Goal: Task Accomplishment & Management: Manage account settings

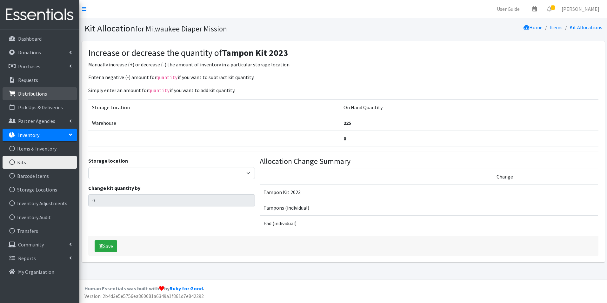
click at [48, 96] on link "Distributions" at bounding box center [40, 93] width 74 height 13
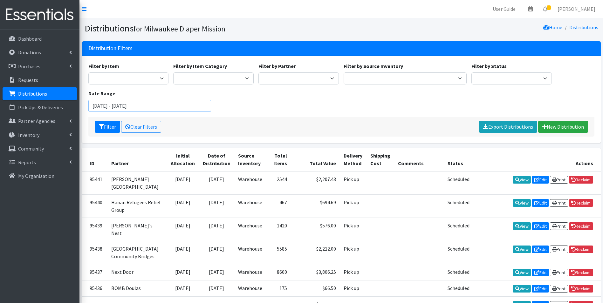
click at [130, 106] on input "July 2, 2025 - October 2, 2025" at bounding box center [149, 106] width 123 height 12
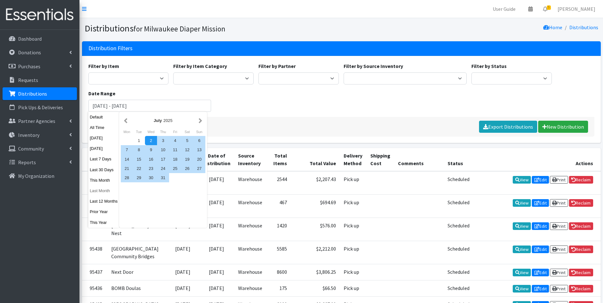
click at [95, 190] on button "Last Month" at bounding box center [103, 190] width 31 height 9
type input "August 1, 2025 - August 31, 2025"
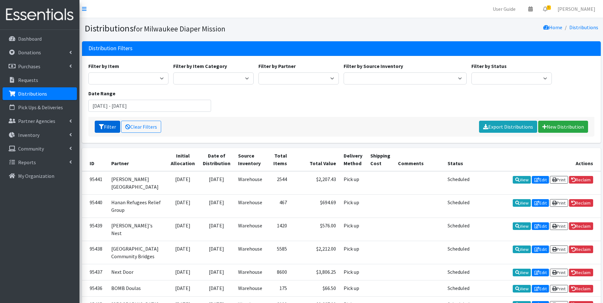
click at [103, 131] on button "Filter" at bounding box center [107, 127] width 25 height 12
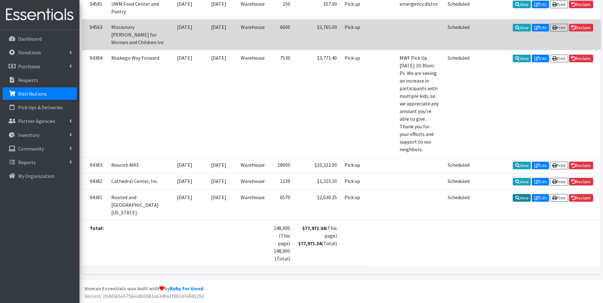
scroll to position [695, 0]
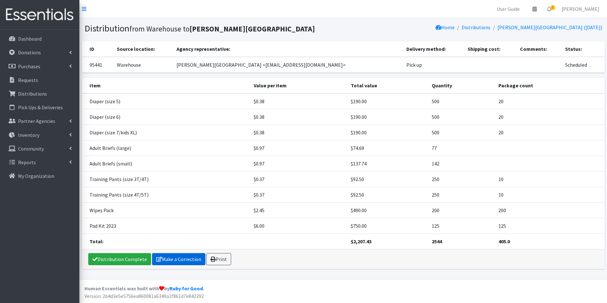
click at [167, 260] on link "Make a Correction" at bounding box center [178, 259] width 53 height 12
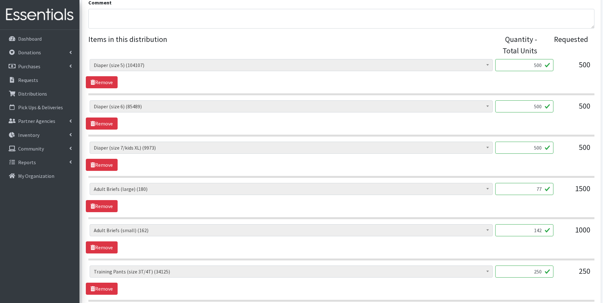
scroll to position [286, 0]
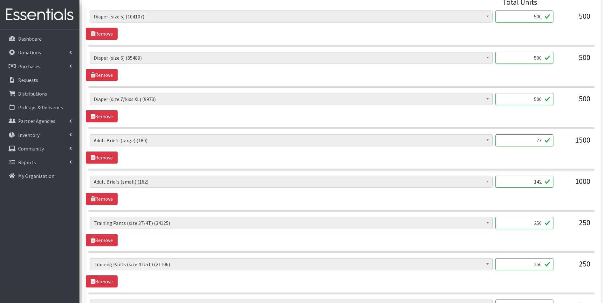
drag, startPoint x: 528, startPoint y: 144, endPoint x: 555, endPoint y: 142, distance: 26.4
click at [555, 142] on div "AIO's (Newborn) (26) AIO's (Sized) (58) Adult Briefs (Medium) (67) Adult Briefs…" at bounding box center [341, 142] width 503 height 17
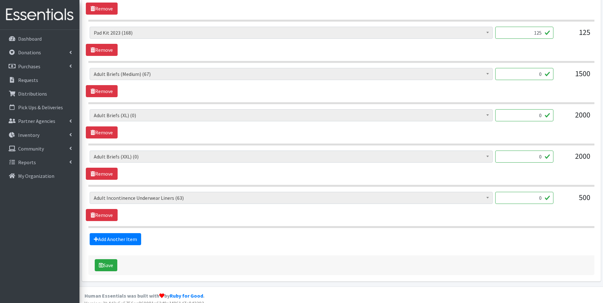
scroll to position [607, 0]
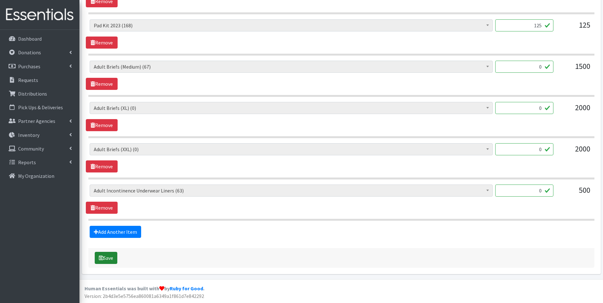
type input "90"
click at [108, 261] on button "Save" at bounding box center [106, 258] width 23 height 12
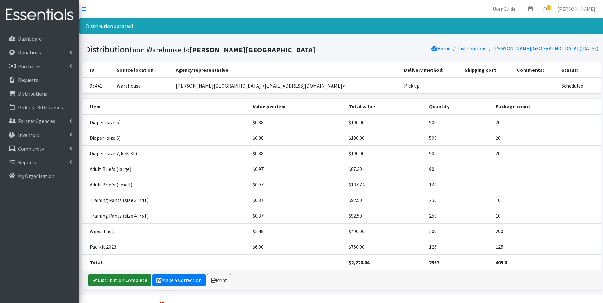
click at [128, 278] on link "Distribution Complete" at bounding box center [119, 280] width 63 height 12
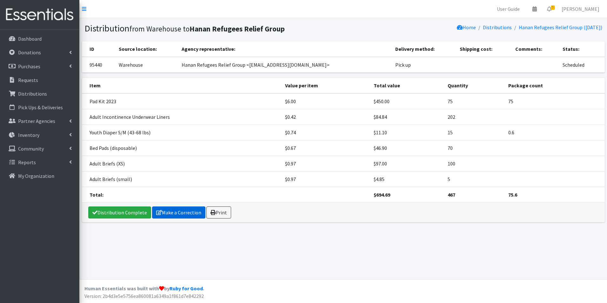
click at [163, 211] on link "Make a Correction" at bounding box center [178, 212] width 53 height 12
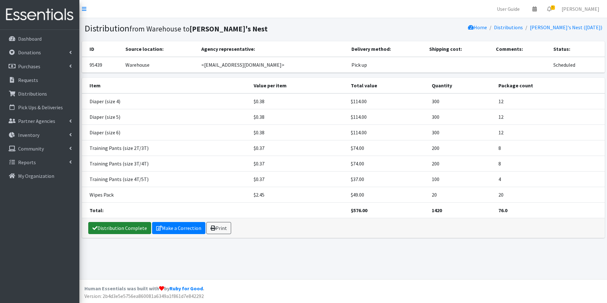
click at [124, 228] on link "Distribution Complete" at bounding box center [119, 228] width 63 height 12
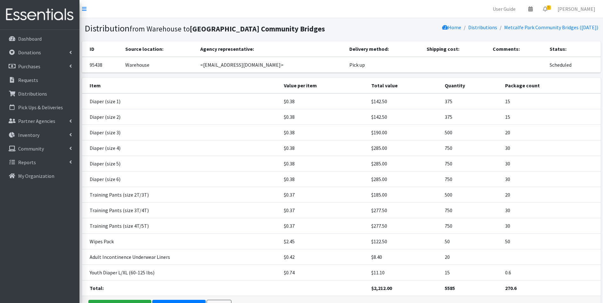
click at [575, 118] on td "15" at bounding box center [550, 117] width 99 height 16
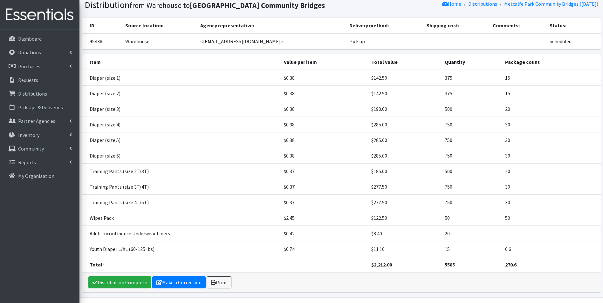
scroll to position [42, 0]
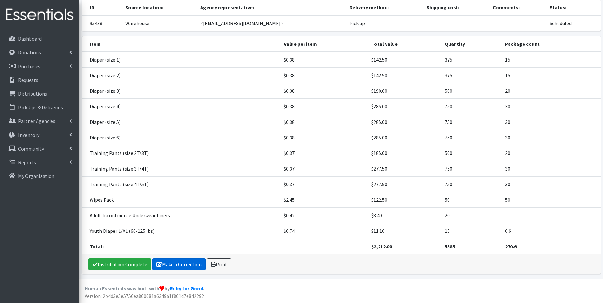
click at [167, 265] on link "Make a Correction" at bounding box center [178, 264] width 53 height 12
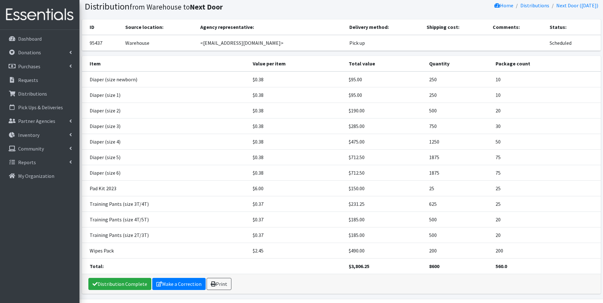
scroll to position [42, 0]
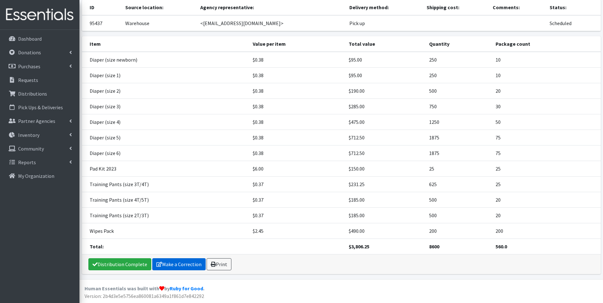
click at [176, 265] on link "Make a Correction" at bounding box center [178, 264] width 53 height 12
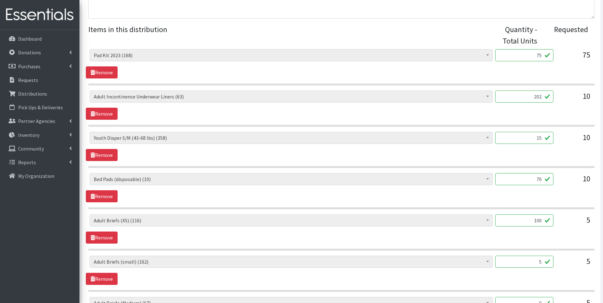
scroll to position [286, 0]
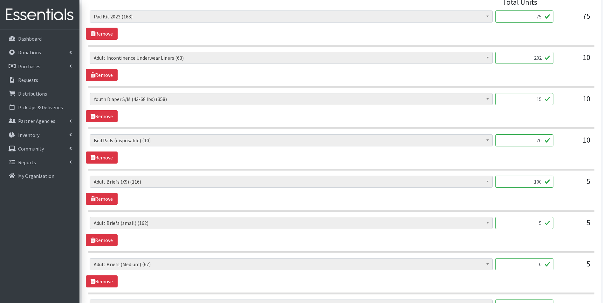
drag, startPoint x: 516, startPoint y: 222, endPoint x: 585, endPoint y: 227, distance: 68.5
click at [585, 227] on div "AIO's (Newborn) (26) AIO's (Sized) (58) Adult Briefs (Medium) (67) Adult Briefs…" at bounding box center [341, 225] width 503 height 17
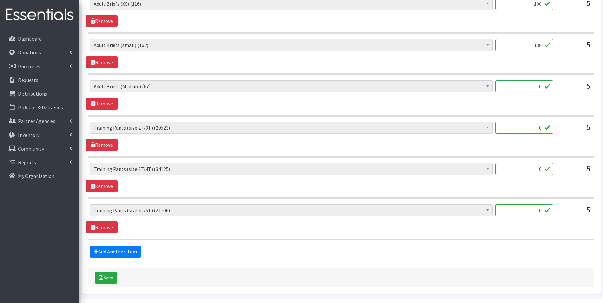
scroll to position [484, 0]
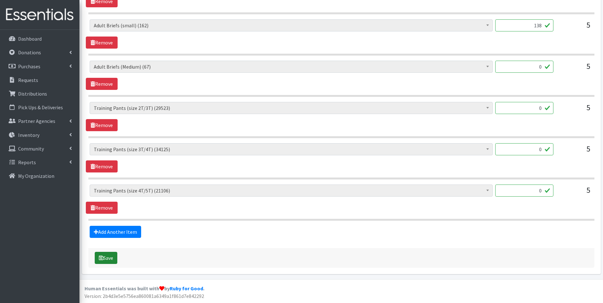
type input "138"
click at [110, 260] on button "Save" at bounding box center [106, 258] width 23 height 12
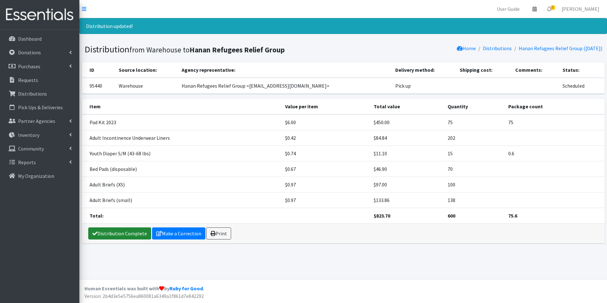
click at [110, 233] on link "Distribution Complete" at bounding box center [119, 233] width 63 height 12
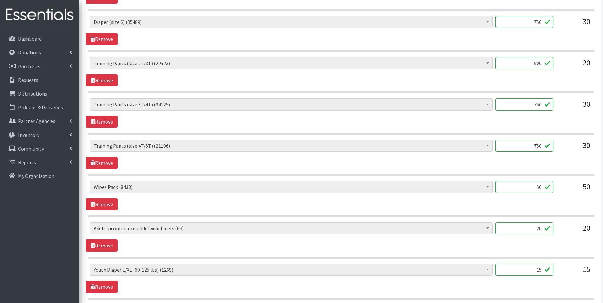
scroll to position [566, 0]
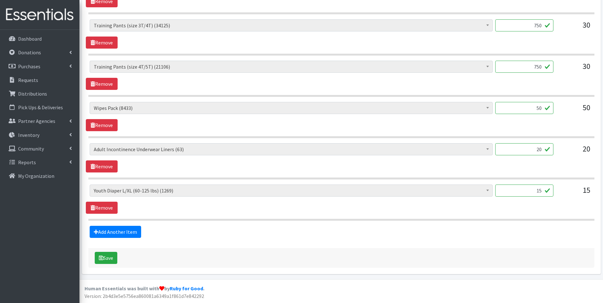
drag, startPoint x: 530, startPoint y: 153, endPoint x: 568, endPoint y: 153, distance: 37.8
click at [568, 153] on div "AIO's (Newborn) (26) AIO's (Sized) (58) Adult Briefs (Medium) (67) Adult Briefs…" at bounding box center [341, 151] width 503 height 17
type input "75"
drag, startPoint x: 523, startPoint y: 191, endPoint x: 578, endPoint y: 199, distance: 56.1
click at [580, 199] on div "AIO's (Newborn) (26) AIO's (Sized) (58) Adult Briefs (Medium) (67) Adult Briefs…" at bounding box center [341, 193] width 503 height 17
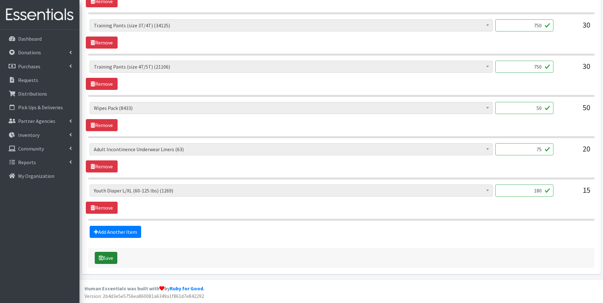
type input "180"
click at [103, 254] on button "Save" at bounding box center [106, 258] width 23 height 12
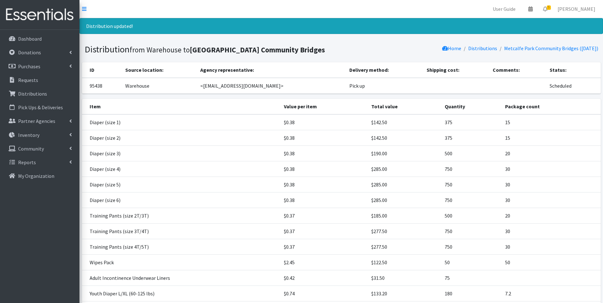
scroll to position [63, 0]
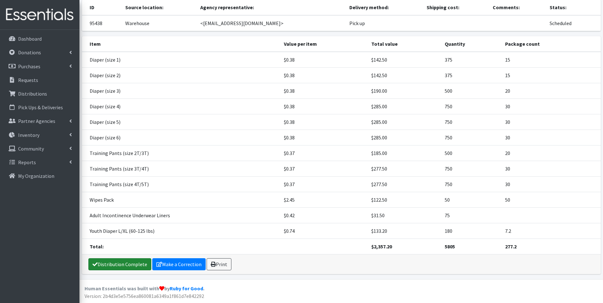
click at [121, 264] on link "Distribution Complete" at bounding box center [119, 264] width 63 height 12
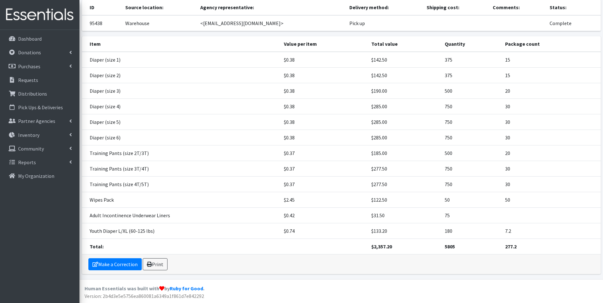
scroll to position [0, 0]
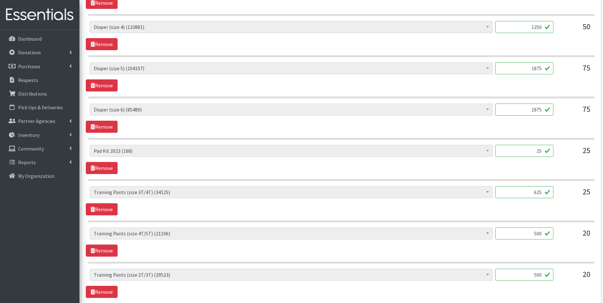
scroll to position [445, 0]
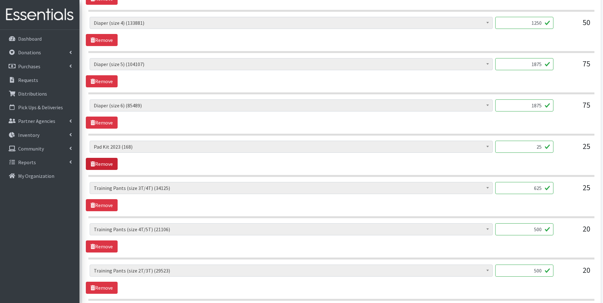
click at [95, 164] on link "Remove" at bounding box center [102, 164] width 32 height 12
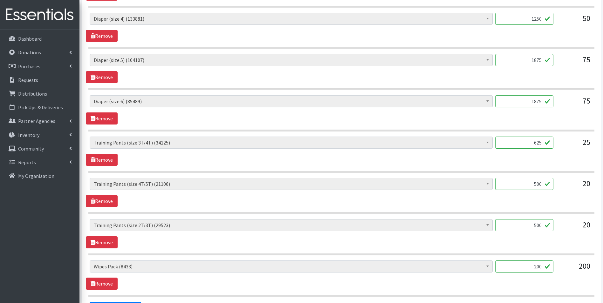
scroll to position [525, 0]
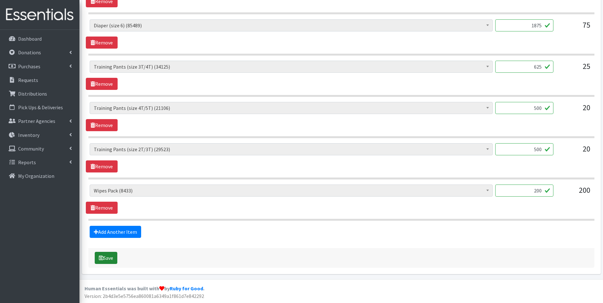
click at [113, 262] on button "Save" at bounding box center [106, 258] width 23 height 12
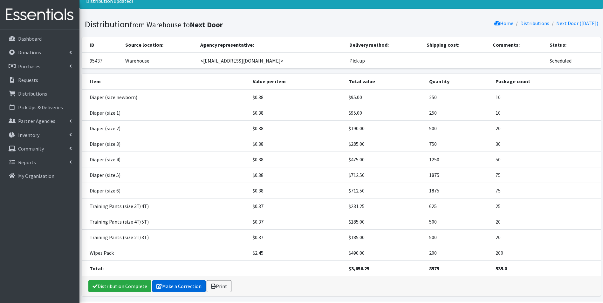
scroll to position [47, 0]
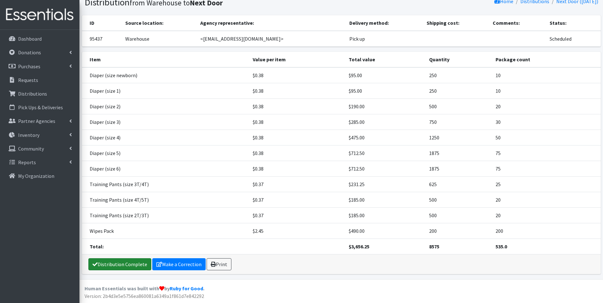
click at [118, 264] on link "Distribution Complete" at bounding box center [119, 264] width 63 height 12
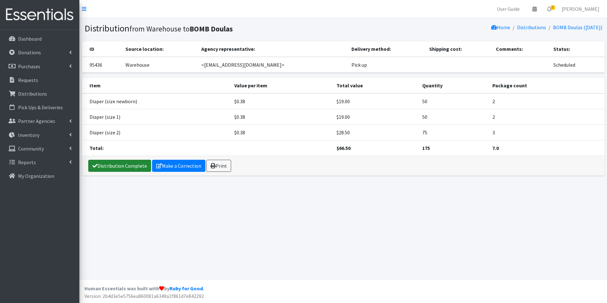
click at [115, 164] on link "Distribution Complete" at bounding box center [119, 166] width 63 height 12
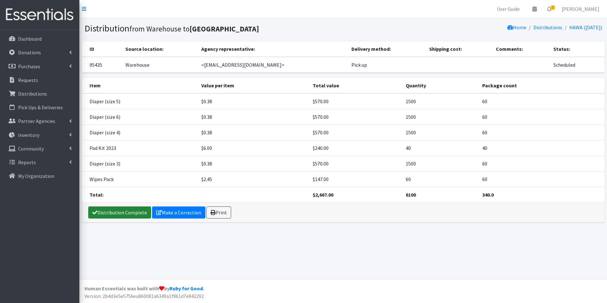
click at [117, 209] on link "Distribution Complete" at bounding box center [119, 212] width 63 height 12
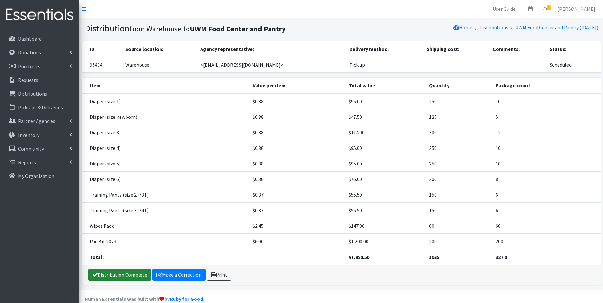
click at [131, 274] on link "Distribution Complete" at bounding box center [119, 275] width 63 height 12
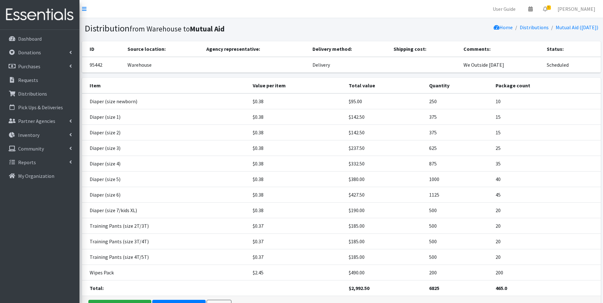
scroll to position [42, 0]
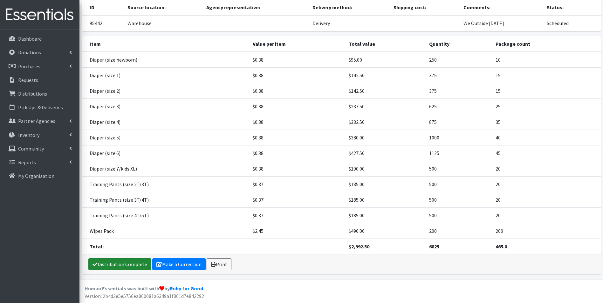
click at [120, 263] on link "Distribution Complete" at bounding box center [119, 264] width 63 height 12
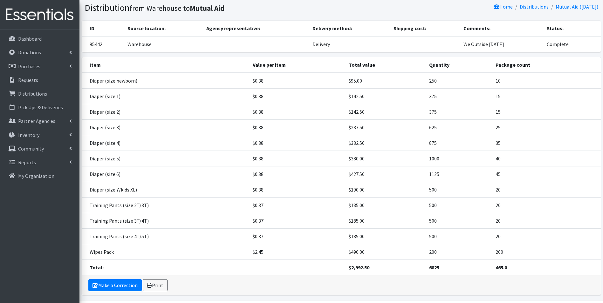
scroll to position [0, 0]
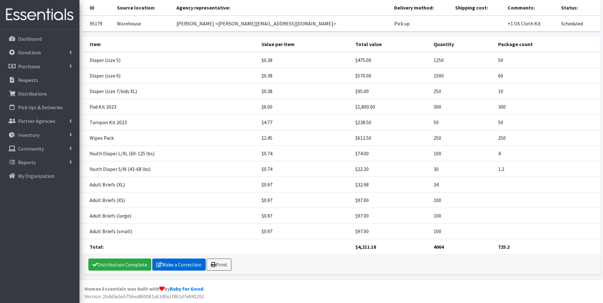
scroll to position [42, 0]
click at [161, 262] on link "Make a Correction" at bounding box center [178, 264] width 53 height 12
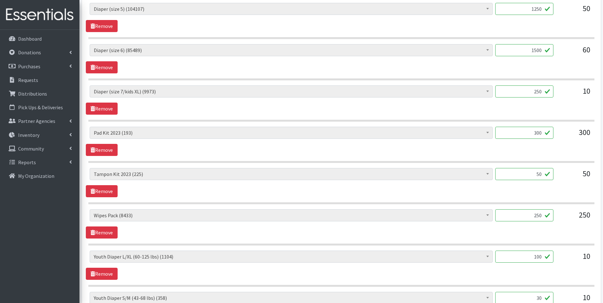
scroll to position [349, 0]
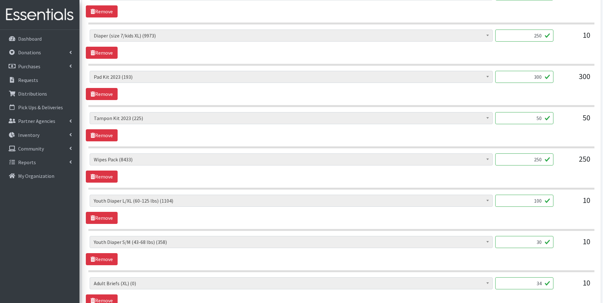
drag, startPoint x: 527, startPoint y: 199, endPoint x: 573, endPoint y: 194, distance: 46.1
click at [579, 197] on div "AIO's (Newborn) (26) AIO's (Sized) (58) Adult Briefs (Medium) (67) Adult Briefs…" at bounding box center [341, 203] width 503 height 17
type input "120"
drag, startPoint x: 531, startPoint y: 245, endPoint x: 579, endPoint y: 249, distance: 48.8
click at [579, 247] on div "AIO's (Newborn) (26) AIO's (Sized) (58) Adult Briefs (Medium) (67) Adult Briefs…" at bounding box center [341, 244] width 503 height 17
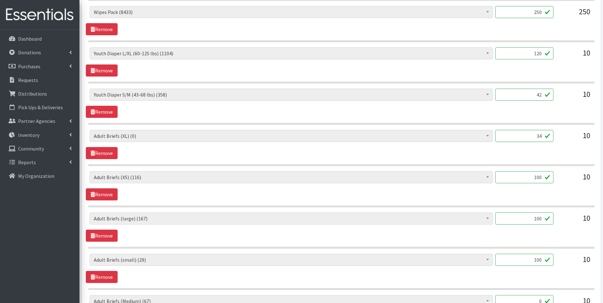
scroll to position [508, 0]
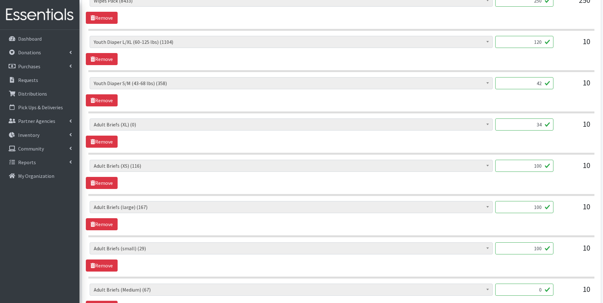
type input "42"
drag, startPoint x: 536, startPoint y: 166, endPoint x: 551, endPoint y: 166, distance: 15.9
click at [556, 165] on div "AIO's (Newborn) (26) AIO's (Sized) (58) Adult Briefs (Medium) (67) Adult Briefs…" at bounding box center [341, 168] width 503 height 17
type input "144"
drag, startPoint x: 528, startPoint y: 203, endPoint x: 600, endPoint y: 203, distance: 71.8
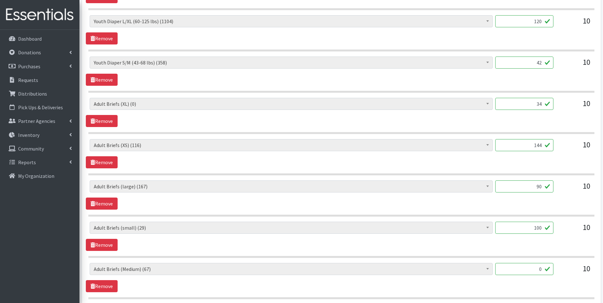
scroll to position [540, 0]
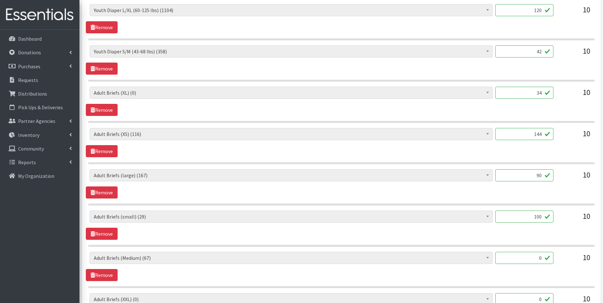
type input "90"
drag, startPoint x: 540, startPoint y: 214, endPoint x: 600, endPoint y: 215, distance: 60.0
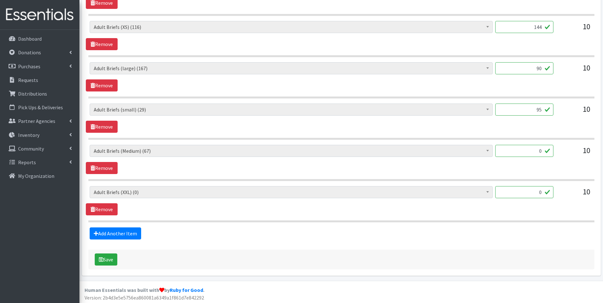
scroll to position [649, 0]
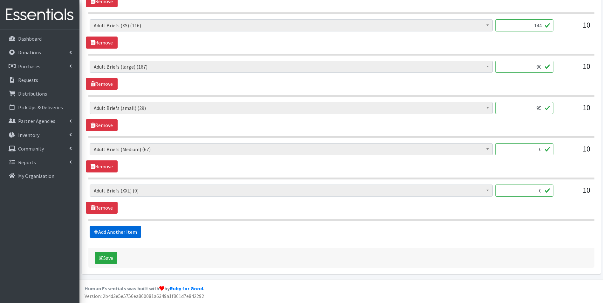
type input "95"
click at [101, 231] on link "Add Another Item" at bounding box center [115, 232] width 51 height 12
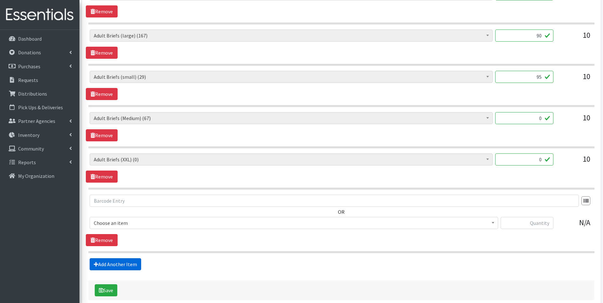
scroll to position [712, 0]
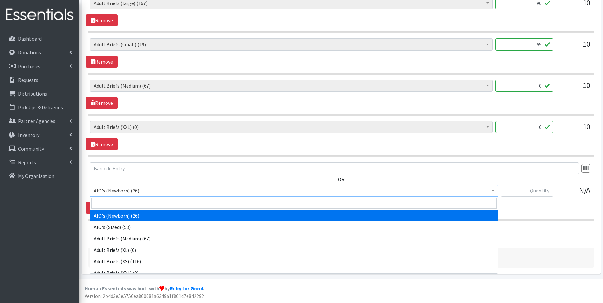
drag, startPoint x: 160, startPoint y: 187, endPoint x: 160, endPoint y: 191, distance: 4.5
click at [160, 187] on span "AIO's (Newborn) (26)" at bounding box center [294, 190] width 400 height 9
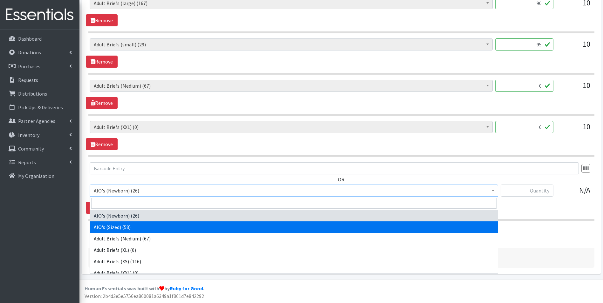
drag, startPoint x: 162, startPoint y: 227, endPoint x: 175, endPoint y: 222, distance: 13.9
select select "12475"
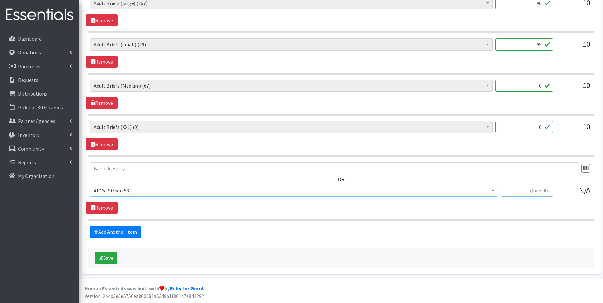
click at [539, 190] on input "text" at bounding box center [526, 191] width 53 height 12
type input "4"
click at [117, 231] on link "Add Another Item" at bounding box center [115, 232] width 51 height 12
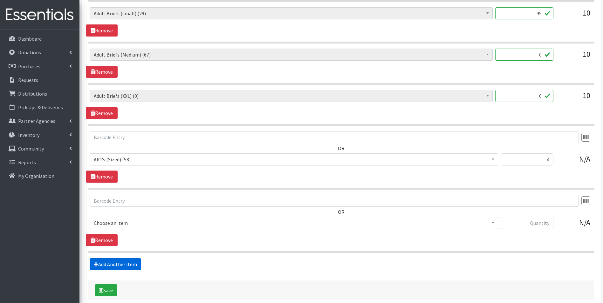
scroll to position [776, 0]
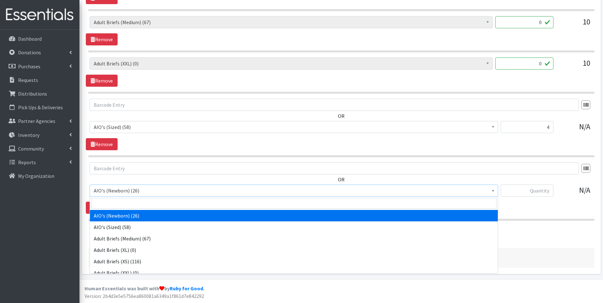
click at [136, 192] on span "AIO's (Newborn) (26)" at bounding box center [294, 190] width 400 height 9
click at [138, 202] on input "search" at bounding box center [293, 203] width 405 height 11
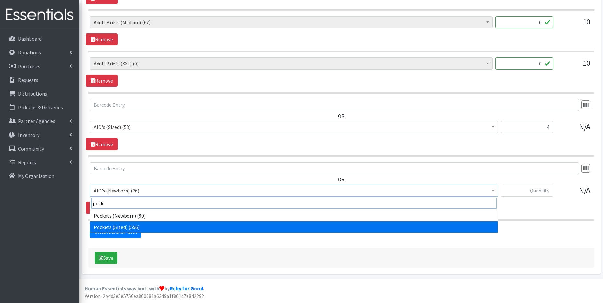
type input "pock"
select select "12474"
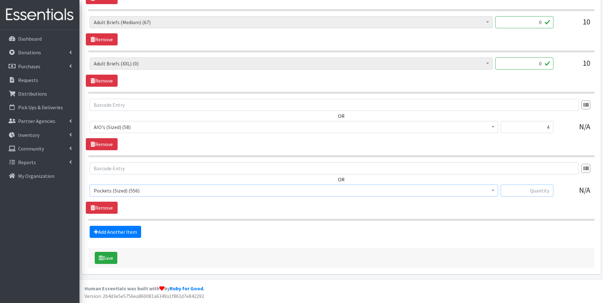
click at [523, 193] on input "text" at bounding box center [526, 191] width 53 height 12
type input "8"
click at [127, 232] on link "Add Another Item" at bounding box center [115, 232] width 51 height 12
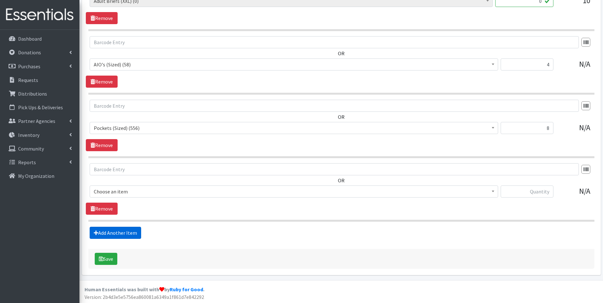
scroll to position [839, 0]
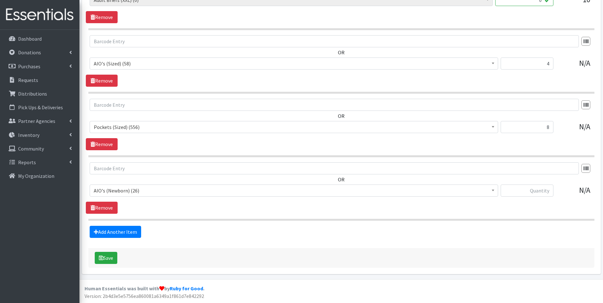
click at [139, 187] on span "AIO's (Newborn) (26)" at bounding box center [294, 190] width 400 height 9
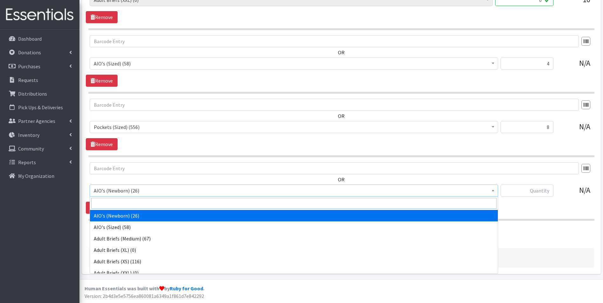
click at [140, 208] on input "search" at bounding box center [293, 203] width 405 height 11
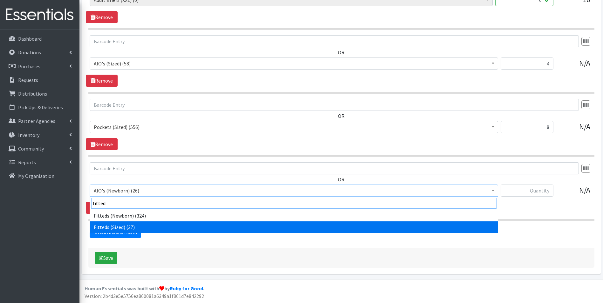
type input "fitted"
select select "12471"
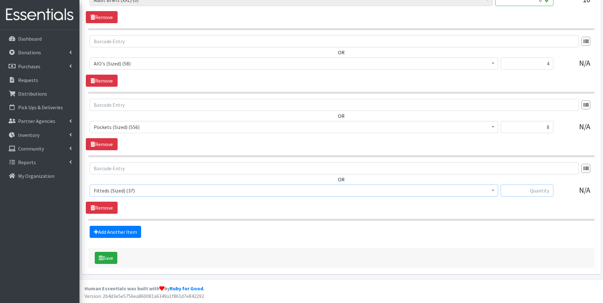
click at [530, 195] on input "text" at bounding box center [526, 191] width 53 height 12
type input "4"
click at [125, 233] on link "Add Another Item" at bounding box center [115, 232] width 51 height 12
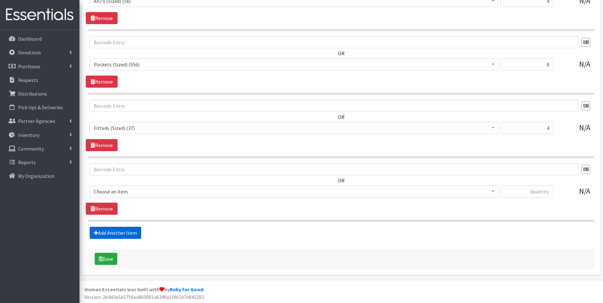
scroll to position [903, 0]
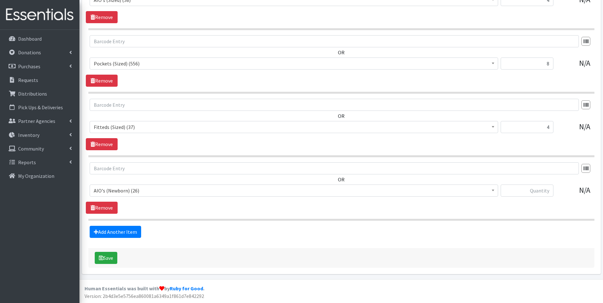
click at [144, 192] on span "AIO's (Newborn) (26)" at bounding box center [294, 190] width 400 height 9
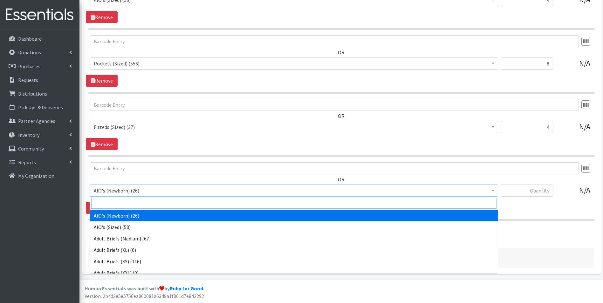
click at [144, 199] on input "search" at bounding box center [293, 203] width 405 height 11
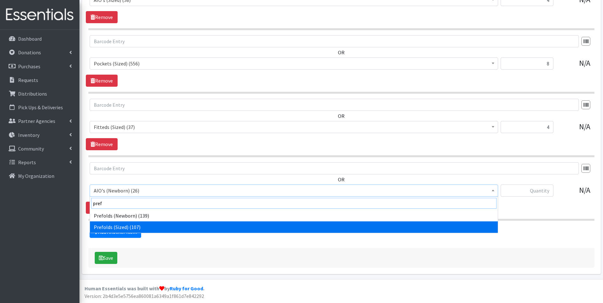
type input "pref"
select select "12472"
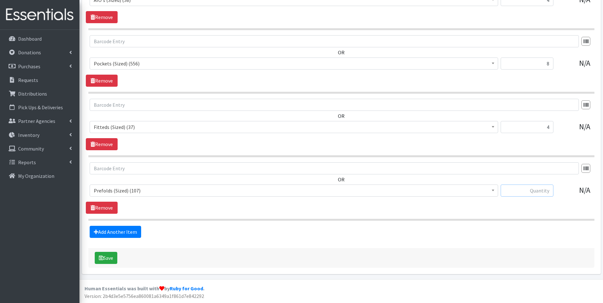
click at [528, 192] on input "text" at bounding box center [526, 191] width 53 height 12
type input "8"
click at [118, 236] on link "Add Another Item" at bounding box center [115, 232] width 51 height 12
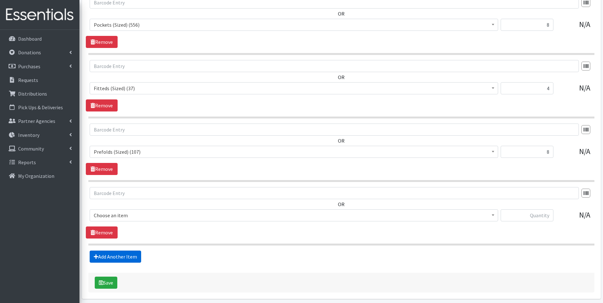
scroll to position [966, 0]
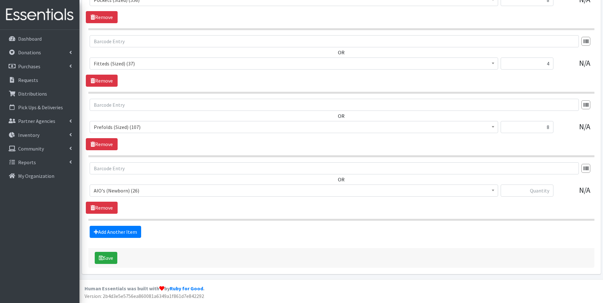
click at [136, 191] on span "AIO's (Newborn) (26)" at bounding box center [294, 190] width 400 height 9
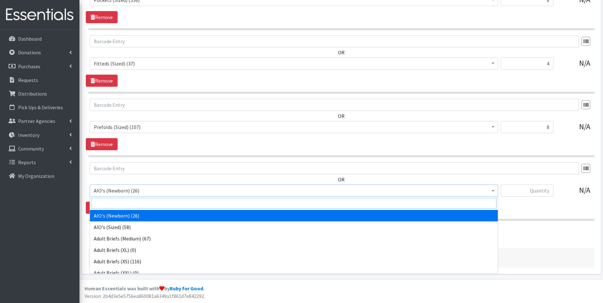
click at [136, 202] on input "search" at bounding box center [293, 203] width 405 height 11
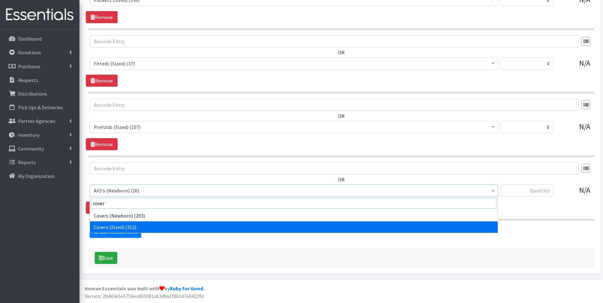
type input "cover"
select select "12470"
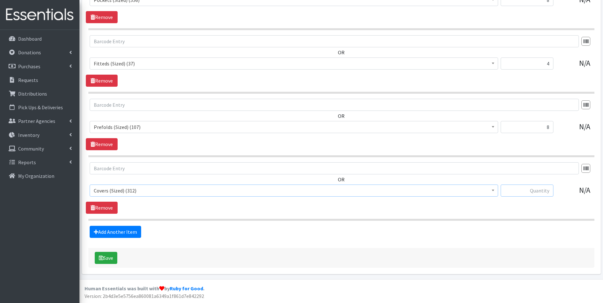
click at [534, 188] on input "text" at bounding box center [526, 191] width 53 height 12
type input "2"
click at [106, 233] on link "Add Another Item" at bounding box center [115, 232] width 51 height 12
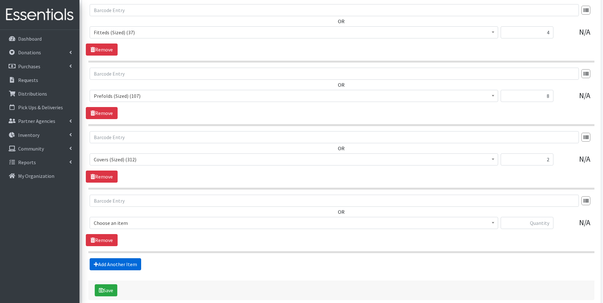
scroll to position [1030, 0]
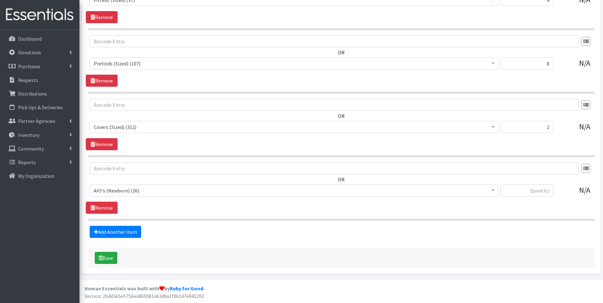
click at [151, 186] on span "AIO's (Newborn) (26)" at bounding box center [294, 190] width 400 height 9
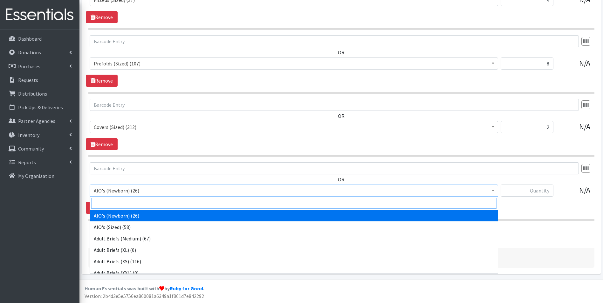
click at [156, 202] on input "search" at bounding box center [293, 203] width 405 height 11
type input "ins"
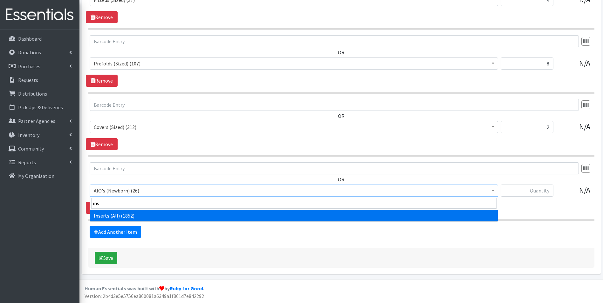
select select "12476"
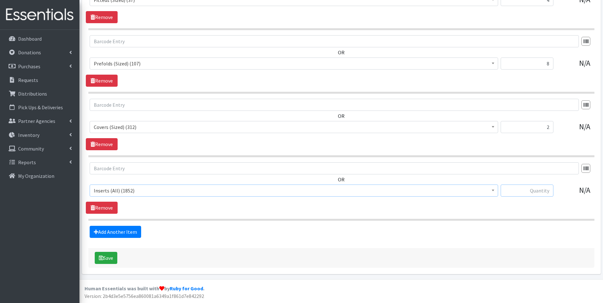
click at [526, 192] on input "text" at bounding box center [526, 191] width 53 height 12
type input "16"
click at [118, 229] on link "Add Another Item" at bounding box center [115, 232] width 51 height 12
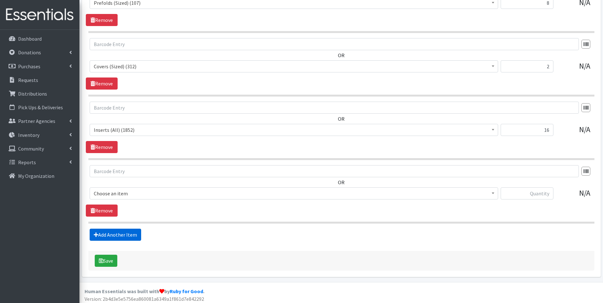
scroll to position [1093, 0]
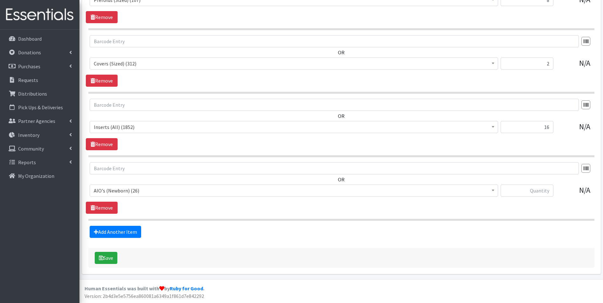
click at [147, 193] on span "AIO's (Newborn) (26)" at bounding box center [294, 190] width 400 height 9
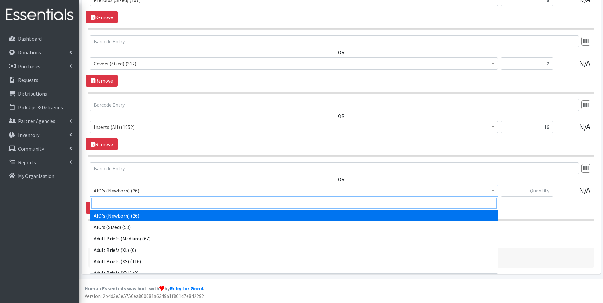
click at [148, 202] on input "search" at bounding box center [293, 203] width 405 height 11
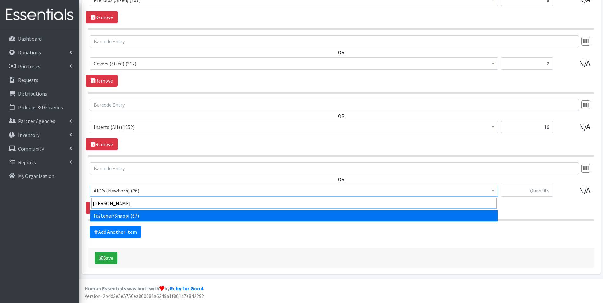
type input "snapp"
select select "12478"
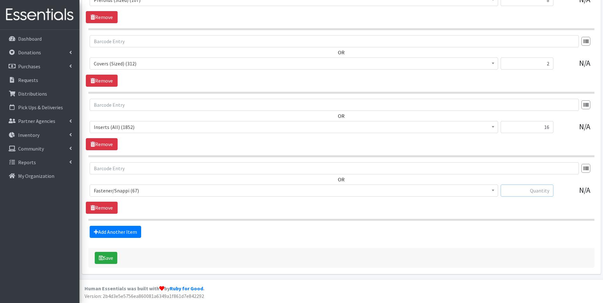
click at [551, 191] on input "text" at bounding box center [526, 191] width 53 height 12
type input "2"
click at [109, 234] on link "Add Another Item" at bounding box center [115, 232] width 51 height 12
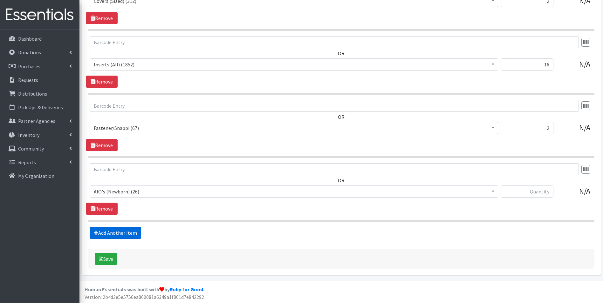
scroll to position [1157, 0]
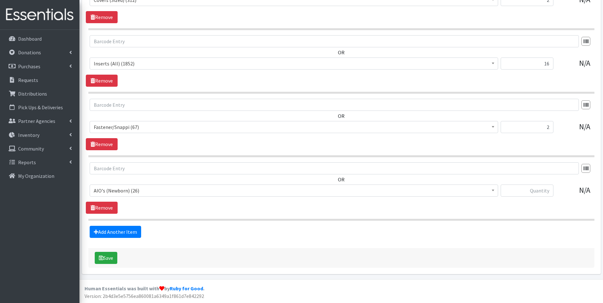
click at [155, 191] on span "AIO's (Newborn) (26)" at bounding box center [294, 190] width 400 height 9
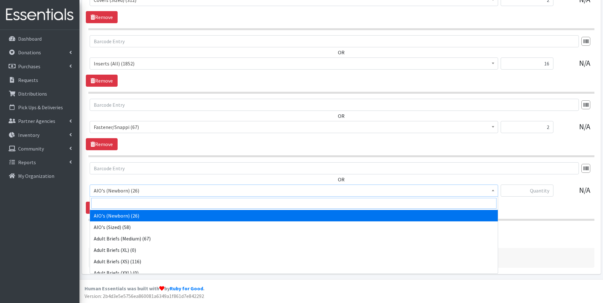
click at [157, 201] on input "search" at bounding box center [293, 203] width 405 height 11
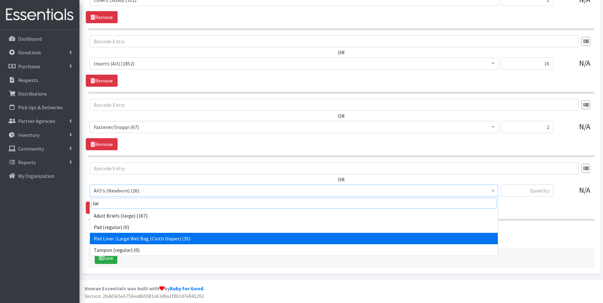
type input "lar"
select select "12479"
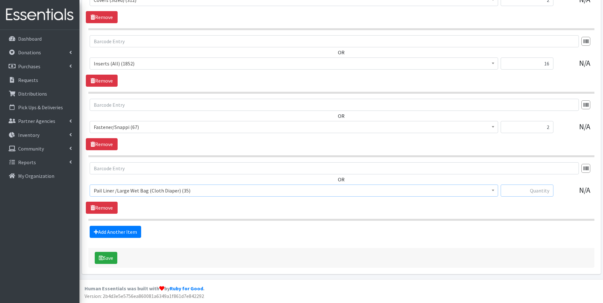
click at [531, 189] on input "text" at bounding box center [526, 191] width 53 height 12
type input "1"
click at [108, 233] on link "Add Another Item" at bounding box center [115, 232] width 51 height 12
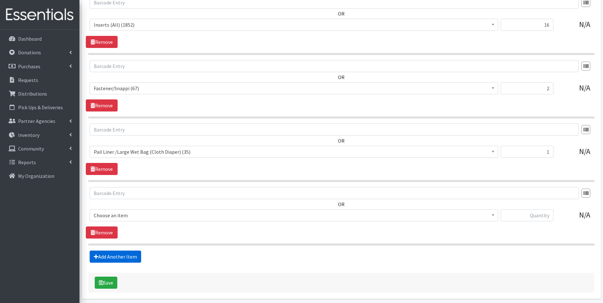
scroll to position [1221, 0]
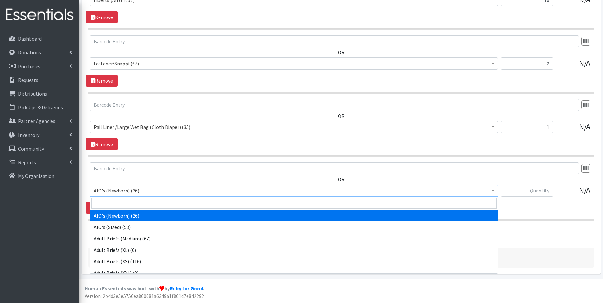
click at [136, 191] on span "AIO's (Newborn) (26)" at bounding box center [294, 190] width 400 height 9
click at [140, 209] on span at bounding box center [294, 203] width 408 height 13
click at [139, 203] on input "search" at bounding box center [293, 203] width 405 height 11
type input "small"
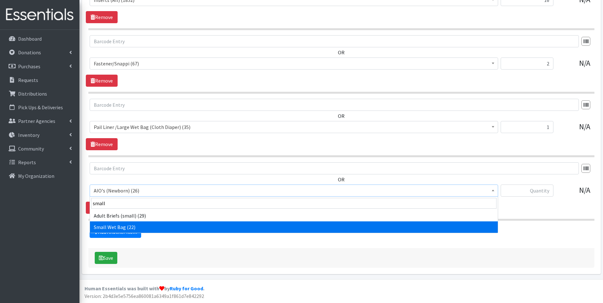
select select "12480"
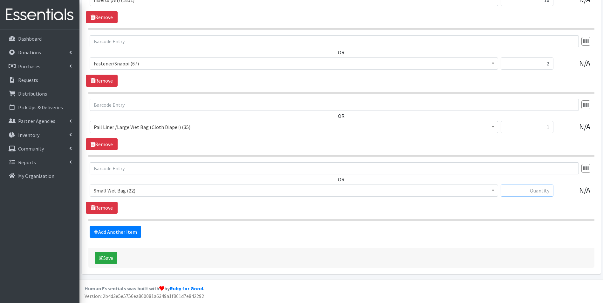
click at [524, 185] on input "text" at bounding box center [526, 191] width 53 height 12
type input "1"
click at [179, 251] on div "Save" at bounding box center [341, 258] width 506 height 20
click at [103, 255] on button "Save" at bounding box center [106, 258] width 23 height 12
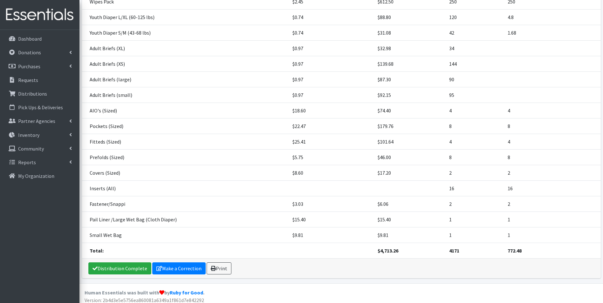
scroll to position [203, 0]
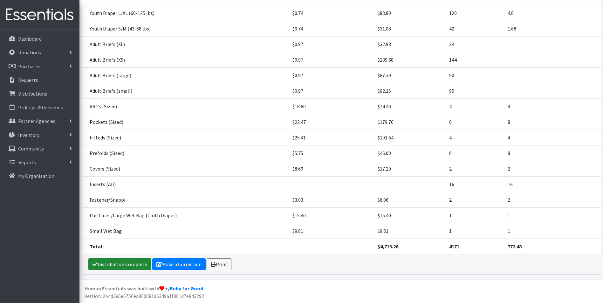
click at [106, 270] on link "Distribution Complete" at bounding box center [119, 264] width 63 height 12
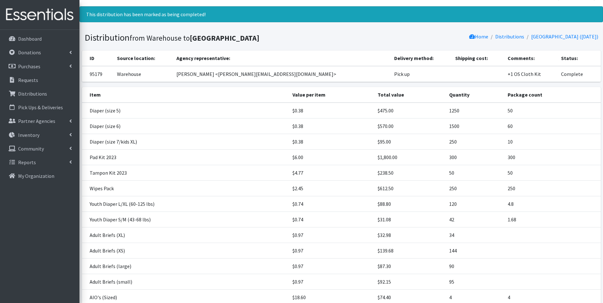
scroll to position [0, 0]
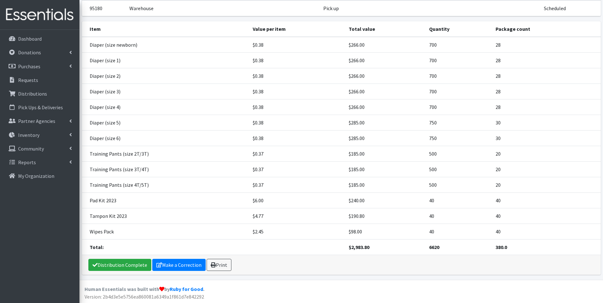
scroll to position [57, 0]
click at [114, 265] on link "Distribution Complete" at bounding box center [119, 264] width 63 height 12
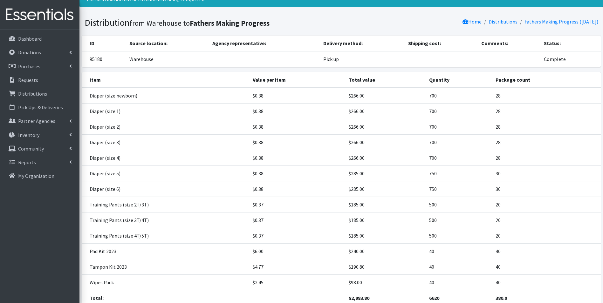
scroll to position [0, 0]
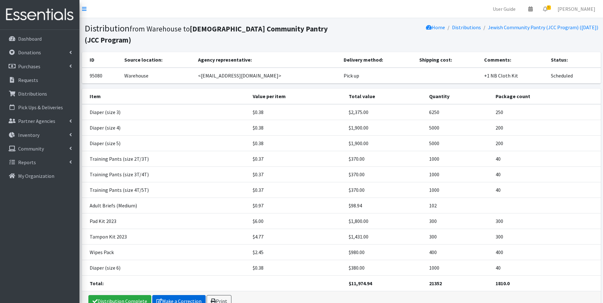
click at [158, 299] on icon at bounding box center [159, 301] width 6 height 5
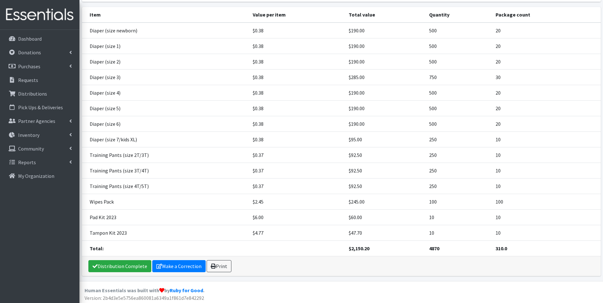
scroll to position [73, 0]
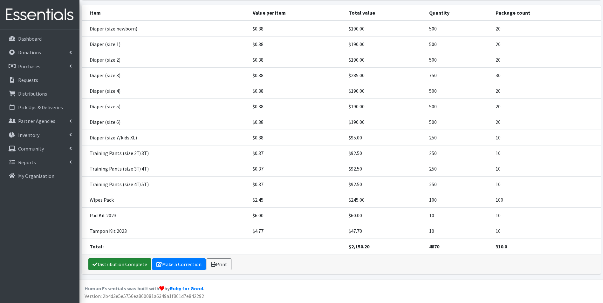
drag, startPoint x: 114, startPoint y: 265, endPoint x: 124, endPoint y: 263, distance: 10.1
click at [114, 265] on link "Distribution Complete" at bounding box center [119, 264] width 63 height 12
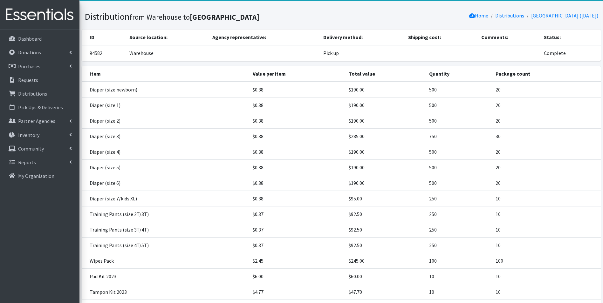
scroll to position [0, 0]
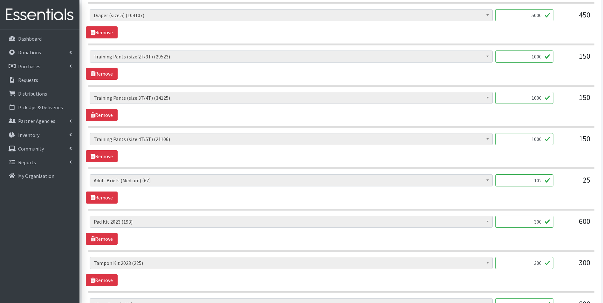
scroll to position [381, 0]
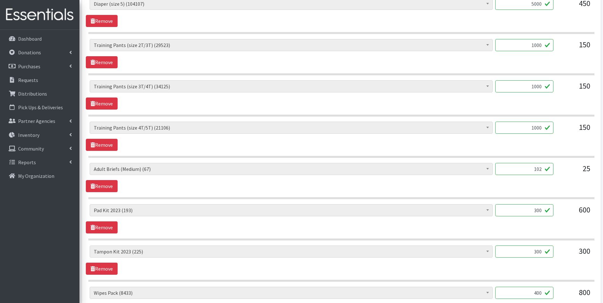
click at [118, 186] on div "AIO's (Newborn) (26) AIO's (Sized) (54) Adult Briefs (Medium) (67) Adult Briefs…" at bounding box center [341, 177] width 511 height 29
drag, startPoint x: 111, startPoint y: 185, endPoint x: 251, endPoint y: 177, distance: 140.0
click at [112, 185] on link "Remove" at bounding box center [102, 186] width 32 height 12
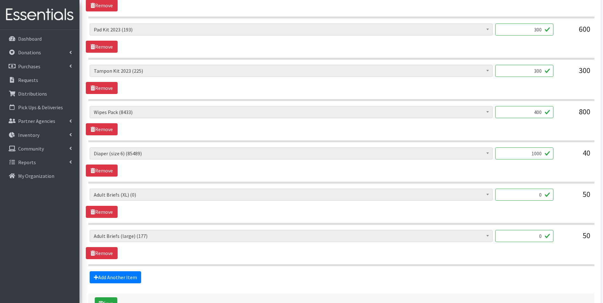
scroll to position [566, 0]
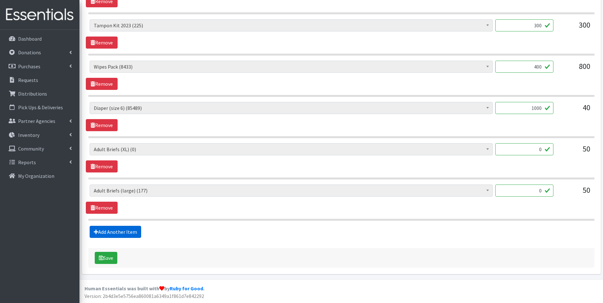
click at [121, 236] on link "Add Another Item" at bounding box center [115, 232] width 51 height 12
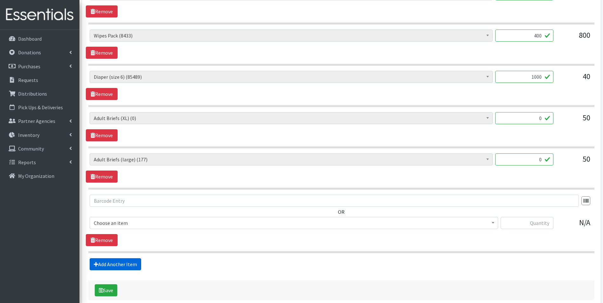
scroll to position [630, 0]
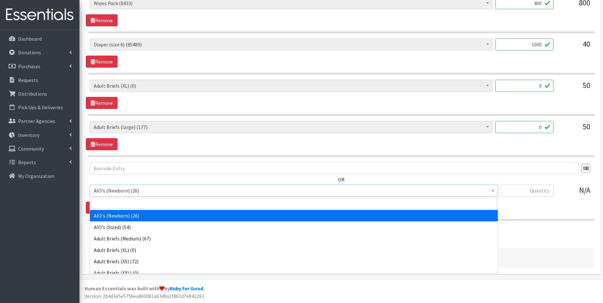
click at [161, 194] on span "AIO's (Newborn) (26)" at bounding box center [294, 190] width 400 height 9
click at [165, 206] on input "search" at bounding box center [293, 203] width 405 height 11
click at [166, 204] on input "search" at bounding box center [293, 203] width 405 height 11
type input "cov"
select select "12464"
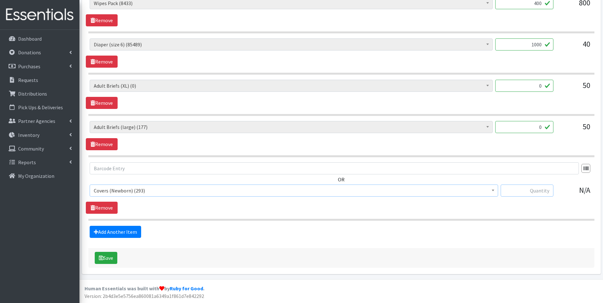
click at [518, 187] on input "text" at bounding box center [526, 191] width 53 height 12
type input "2"
click at [118, 228] on link "Add Another Item" at bounding box center [115, 232] width 51 height 12
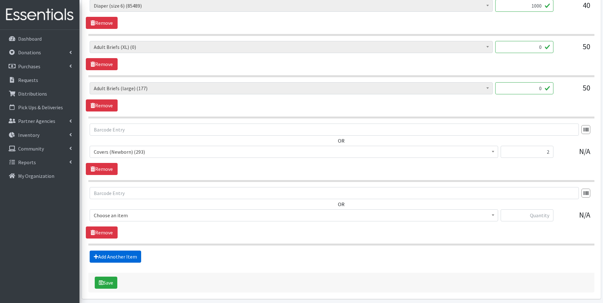
scroll to position [693, 0]
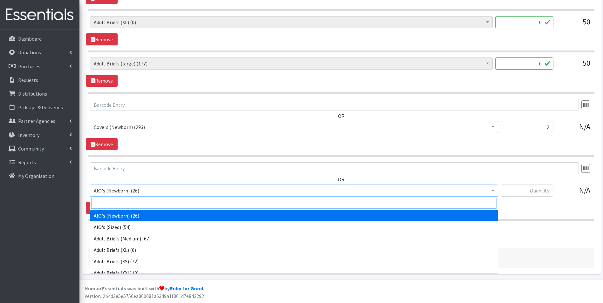
click at [156, 202] on input "search" at bounding box center [293, 203] width 405 height 11
type input "fitt"
select select "12465"
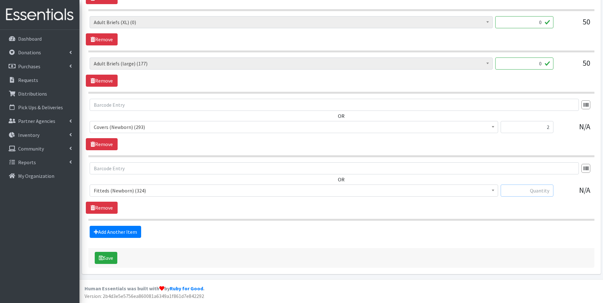
click at [532, 192] on input "text" at bounding box center [526, 191] width 53 height 12
type input "8"
click at [116, 233] on link "Add Another Item" at bounding box center [115, 232] width 51 height 12
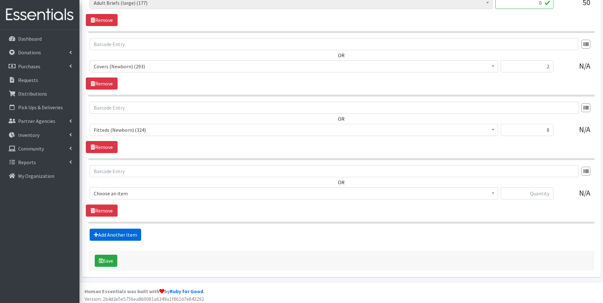
scroll to position [757, 0]
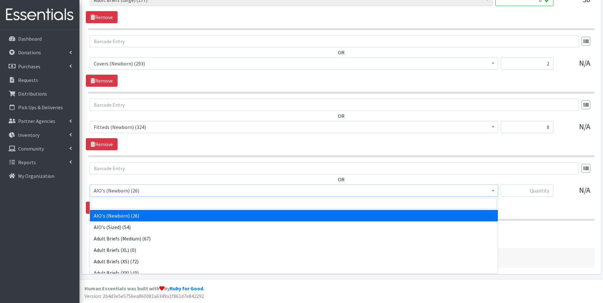
click at [152, 192] on span "AIO's (Newborn) (26)" at bounding box center [294, 190] width 400 height 9
click at [150, 202] on input "search" at bounding box center [293, 203] width 405 height 11
type input "o"
type input "pref"
select select "12466"
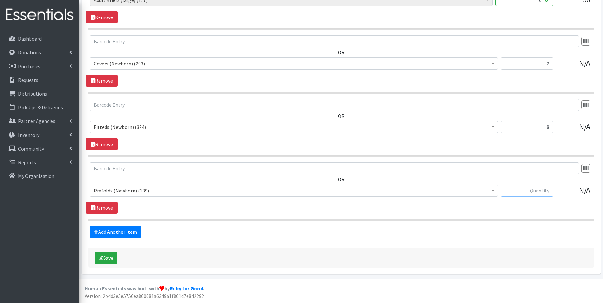
click at [544, 193] on input "text" at bounding box center [526, 191] width 53 height 12
type input "6"
click at [111, 231] on link "Add Another Item" at bounding box center [115, 232] width 51 height 12
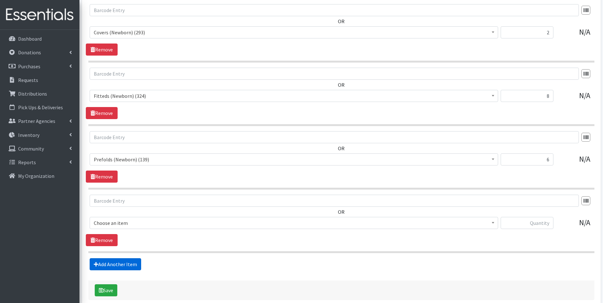
scroll to position [820, 0]
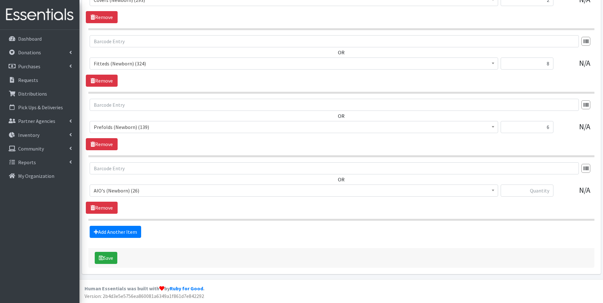
click at [153, 188] on span "AIO's (Newborn) (26)" at bounding box center [294, 190] width 400 height 9
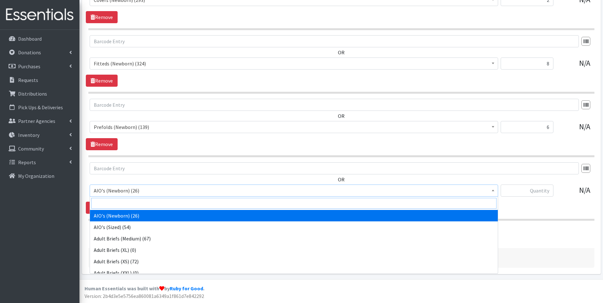
click at [153, 198] on input "search" at bounding box center [293, 203] width 405 height 11
type input "pock"
select select "12468"
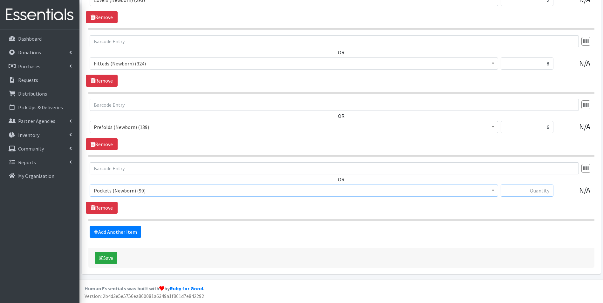
click at [540, 193] on input "text" at bounding box center [526, 191] width 53 height 12
type input "8"
click at [123, 229] on link "Add Another Item" at bounding box center [115, 232] width 51 height 12
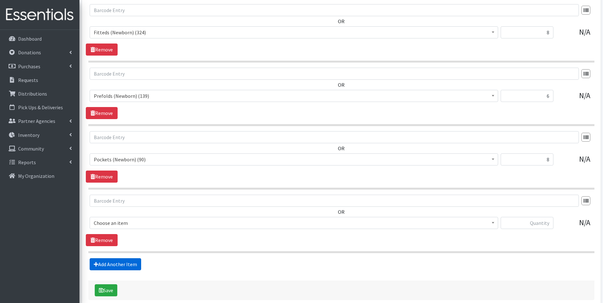
scroll to position [884, 0]
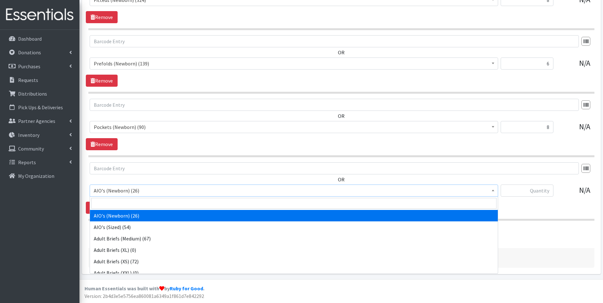
click at [168, 193] on span "AIO's (Newborn) (26)" at bounding box center [294, 190] width 400 height 9
click at [175, 206] on input "search" at bounding box center [293, 203] width 405 height 11
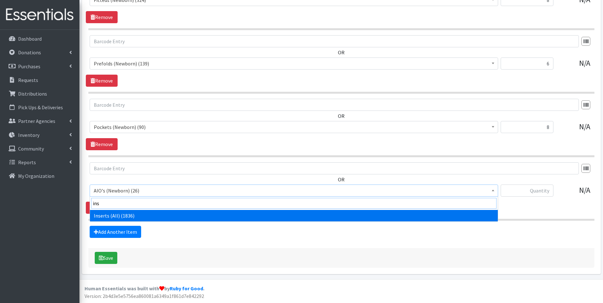
type input "ins"
select select "12476"
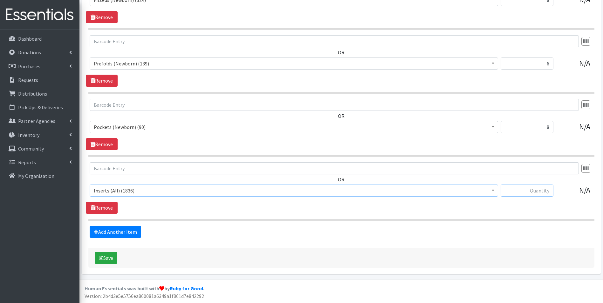
click at [524, 189] on input "text" at bounding box center [526, 191] width 53 height 12
type input "16"
click at [113, 231] on link "Add Another Item" at bounding box center [115, 232] width 51 height 12
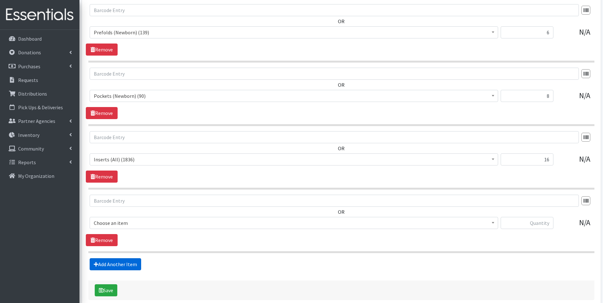
scroll to position [947, 0]
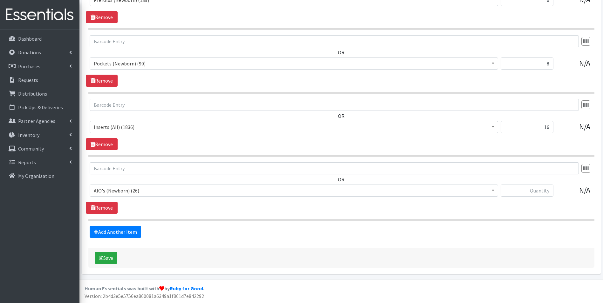
click at [176, 187] on span "AIO's (Newborn) (26)" at bounding box center [294, 190] width 400 height 9
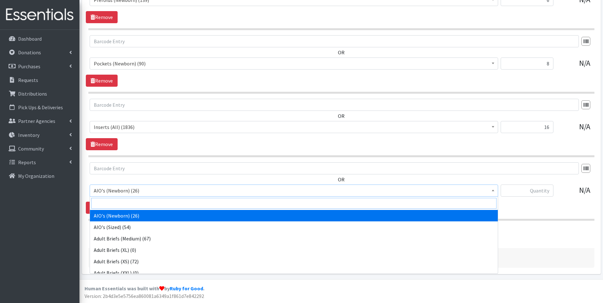
click at [177, 198] on input "search" at bounding box center [293, 203] width 405 height 11
type input "aio"
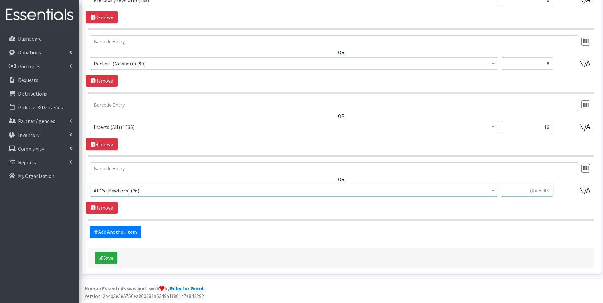
click at [540, 193] on input "text" at bounding box center [526, 191] width 53 height 12
type input "2"
click at [128, 231] on link "Add Another Item" at bounding box center [115, 232] width 51 height 12
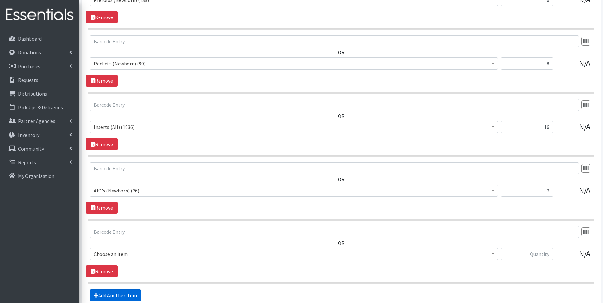
scroll to position [1011, 0]
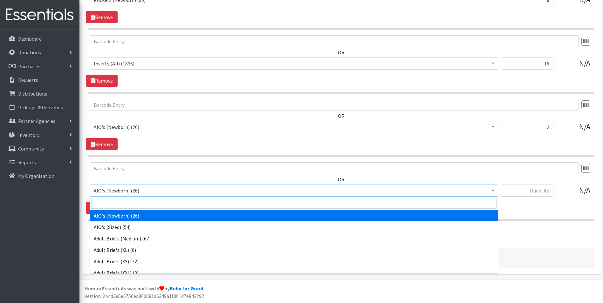
click at [141, 189] on span "AIO's (Newborn) (26)" at bounding box center [294, 190] width 400 height 9
click at [138, 206] on input "search" at bounding box center [293, 203] width 405 height 11
type input "fast"
select select "12478"
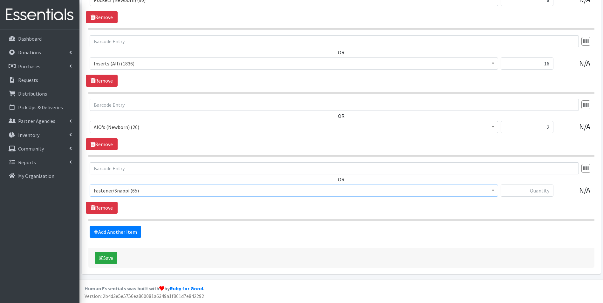
click at [553, 196] on div "AIO's (Newborn) (26) AIO's (Sized) (54) Adult Briefs (Medium) (67) Adult Briefs…" at bounding box center [341, 193] width 503 height 17
click at [549, 194] on input "text" at bounding box center [526, 191] width 53 height 12
type input "2"
click at [114, 231] on link "Add Another Item" at bounding box center [115, 232] width 51 height 12
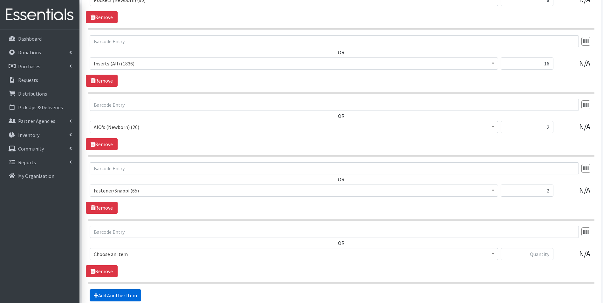
scroll to position [1074, 0]
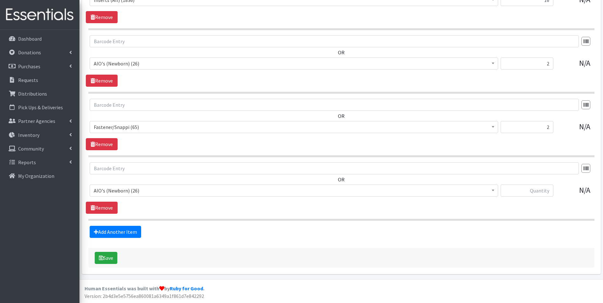
click at [142, 194] on span "AIO's (Newborn) (26)" at bounding box center [294, 190] width 400 height 9
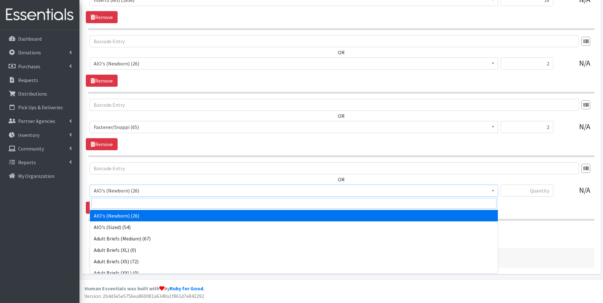
click at [141, 200] on input "search" at bounding box center [293, 203] width 405 height 11
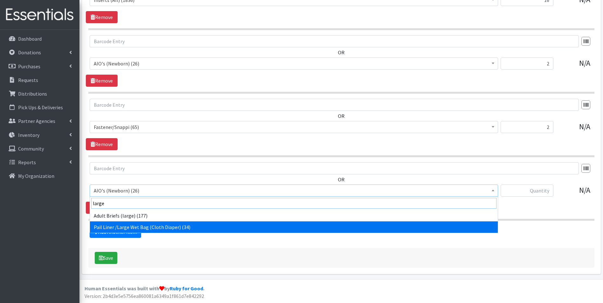
type input "large"
select select "12479"
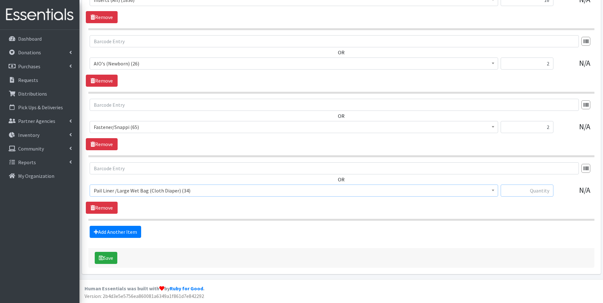
click at [540, 192] on input "text" at bounding box center [526, 191] width 53 height 12
type input "1"
click at [99, 230] on link "Add Another Item" at bounding box center [115, 232] width 51 height 12
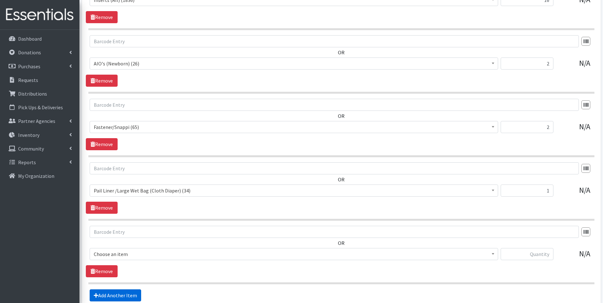
scroll to position [1138, 0]
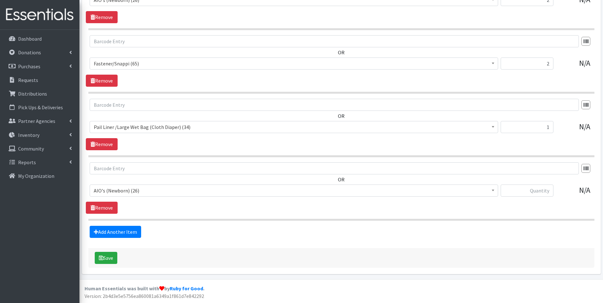
click at [172, 191] on span "AIO's (Newborn) (26)" at bounding box center [294, 190] width 400 height 9
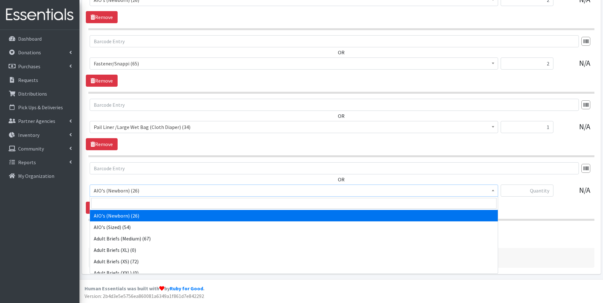
click at [172, 200] on input "search" at bounding box center [293, 203] width 405 height 11
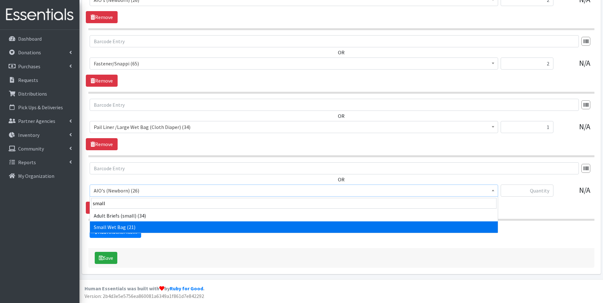
type input "small"
select select "12480"
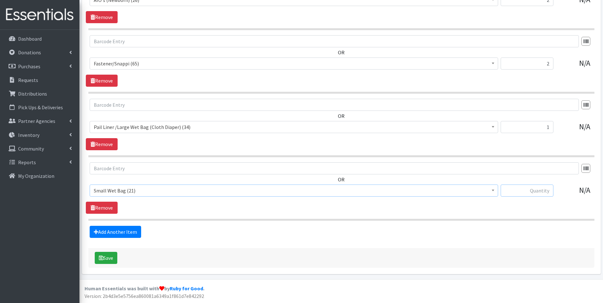
click at [531, 195] on input "text" at bounding box center [526, 191] width 53 height 12
type input "1"
drag, startPoint x: 90, startPoint y: 237, endPoint x: 98, endPoint y: 233, distance: 9.1
click at [90, 236] on div "Add Another Item" at bounding box center [341, 232] width 511 height 12
click at [100, 232] on link "Add Another Item" at bounding box center [115, 232] width 51 height 12
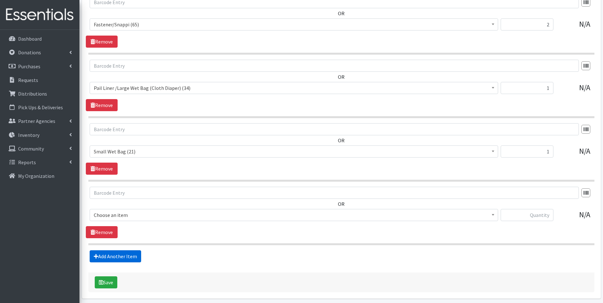
scroll to position [1201, 0]
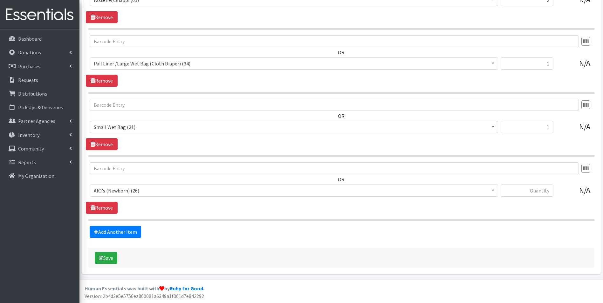
click at [134, 192] on span "AIO's (Newborn) (26)" at bounding box center [294, 190] width 400 height 9
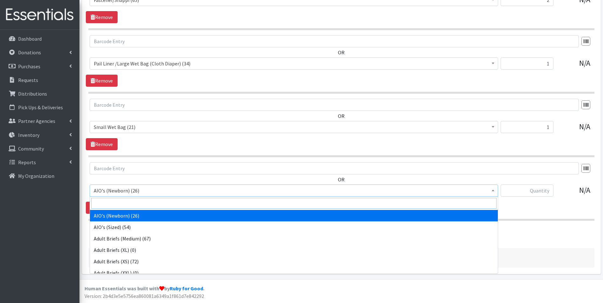
click at [135, 201] on input "search" at bounding box center [293, 203] width 405 height 11
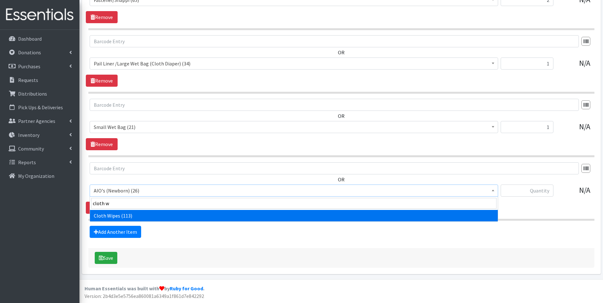
type input "cloth w"
select select "12481"
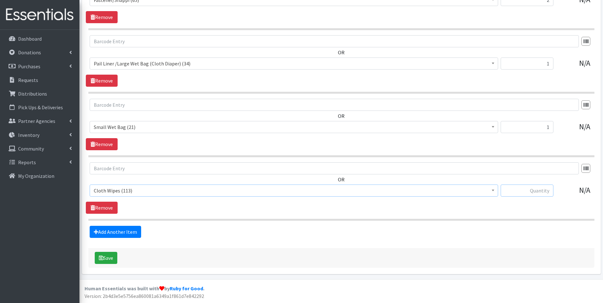
click at [533, 191] on input "text" at bounding box center [526, 191] width 53 height 12
type input "8"
click at [100, 260] on button "Save" at bounding box center [106, 258] width 23 height 12
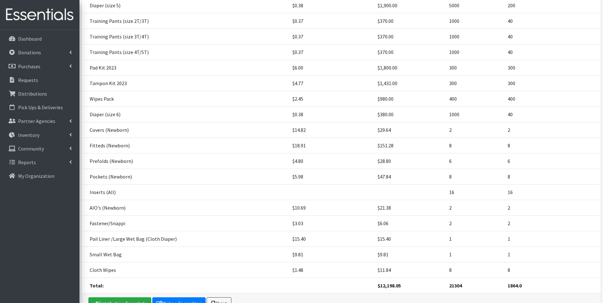
scroll to position [187, 0]
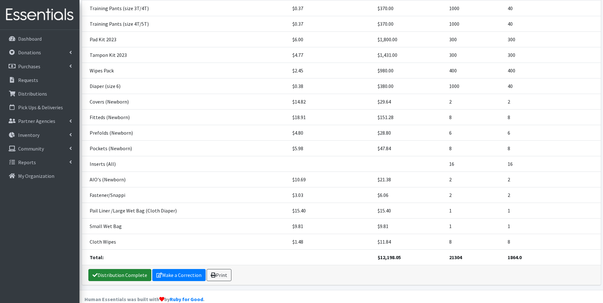
click at [112, 269] on link "Distribution Complete" at bounding box center [119, 275] width 63 height 12
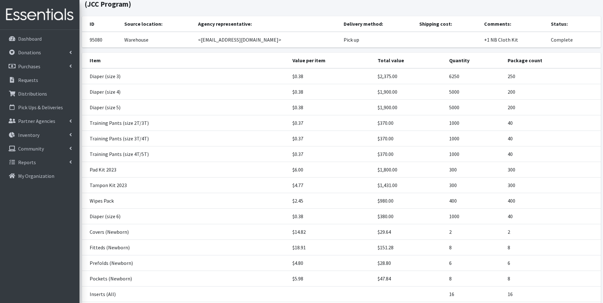
scroll to position [0, 0]
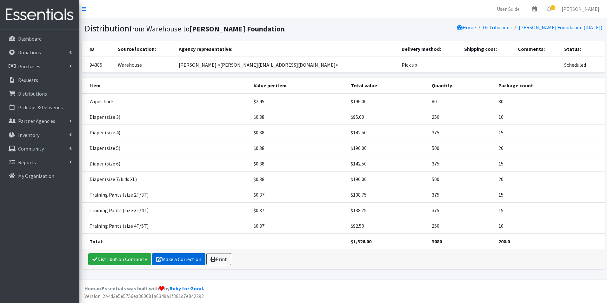
click at [158, 260] on icon at bounding box center [159, 259] width 6 height 5
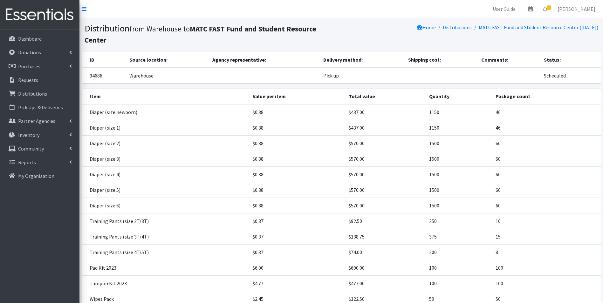
scroll to position [57, 0]
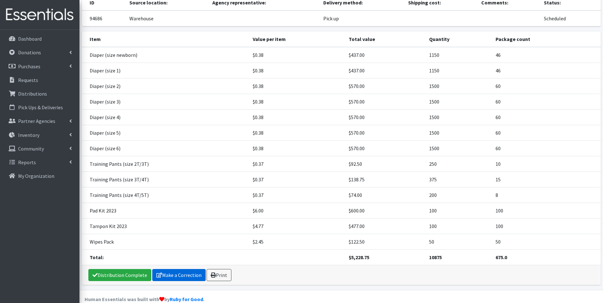
click at [173, 269] on link "Make a Correction" at bounding box center [178, 275] width 53 height 12
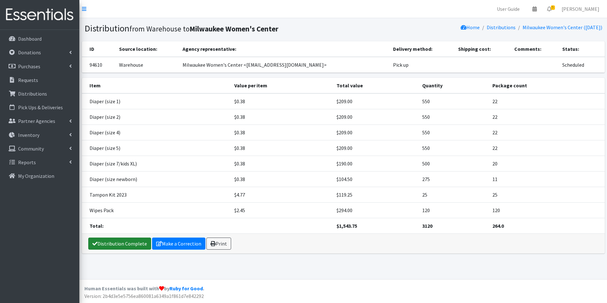
drag, startPoint x: 104, startPoint y: 241, endPoint x: 107, endPoint y: 243, distance: 3.6
click at [104, 241] on link "Distribution Complete" at bounding box center [119, 244] width 63 height 12
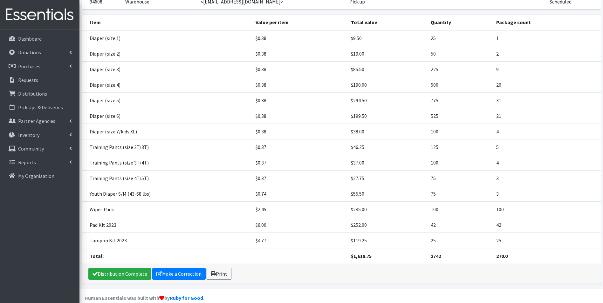
scroll to position [64, 0]
click at [103, 275] on link "Distribution Complete" at bounding box center [119, 273] width 63 height 12
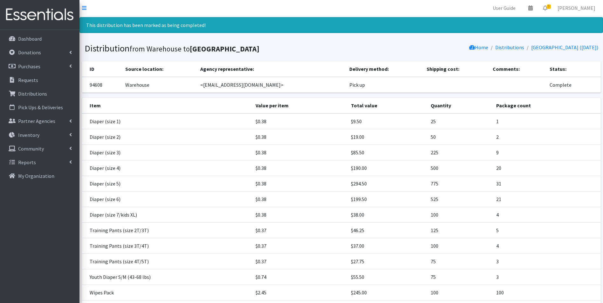
scroll to position [0, 0]
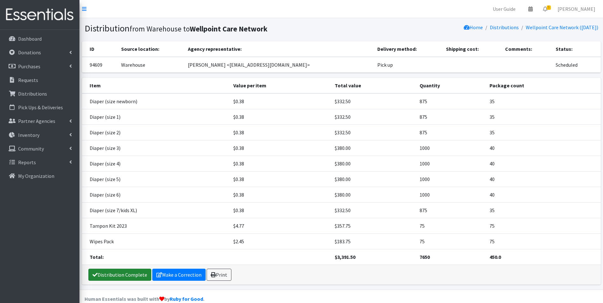
click at [106, 278] on link "Distribution Complete" at bounding box center [119, 275] width 63 height 12
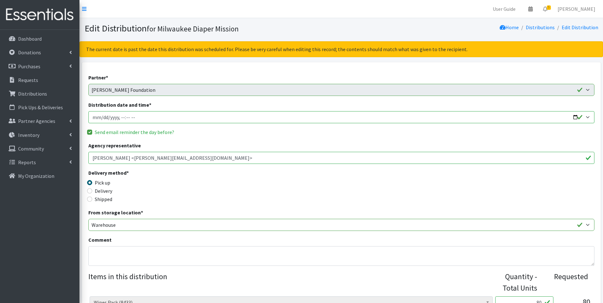
click at [98, 117] on input "Distribution date and time *" at bounding box center [341, 117] width 506 height 12
click at [102, 117] on input "Distribution date and time *" at bounding box center [341, 117] width 506 height 12
type input "2025-08-15T14:00"
click at [418, 205] on div "Delivery method * Pick up Delivery Shipped Shipping cost" at bounding box center [341, 189] width 506 height 40
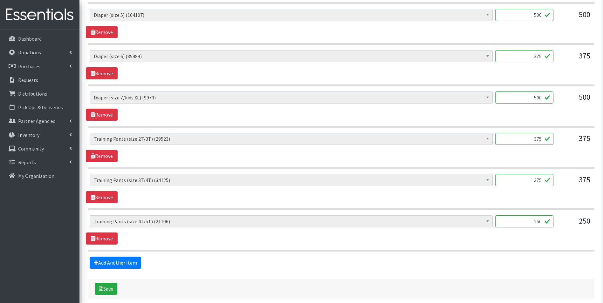
scroll to position [442, 0]
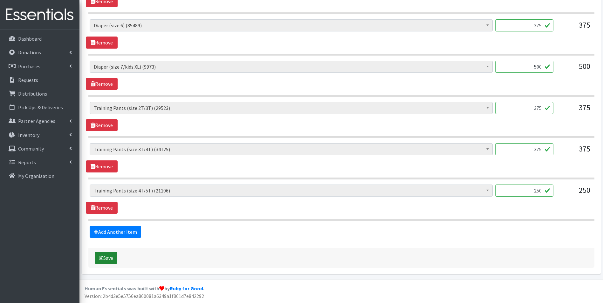
click at [104, 261] on button "Save" at bounding box center [106, 258] width 23 height 12
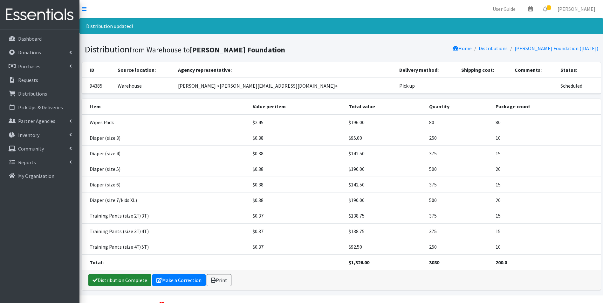
click at [110, 278] on link "Distribution Complete" at bounding box center [119, 280] width 63 height 12
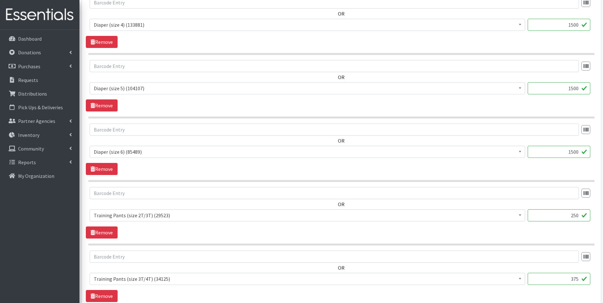
scroll to position [667, 0]
drag, startPoint x: 566, startPoint y: 217, endPoint x: 573, endPoint y: 218, distance: 7.3
click at [573, 218] on input "200" at bounding box center [558, 215] width 63 height 12
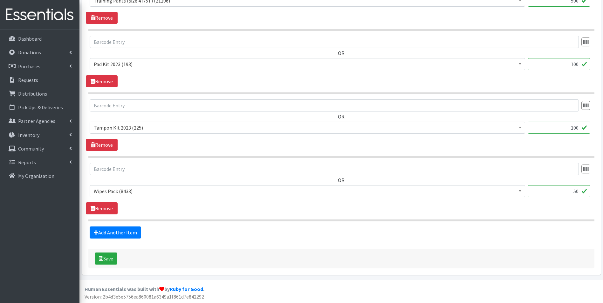
scroll to position [882, 0]
type input "500"
click at [106, 260] on button "Save" at bounding box center [106, 258] width 23 height 12
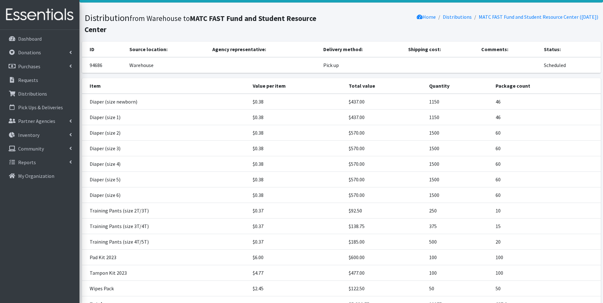
scroll to position [78, 0]
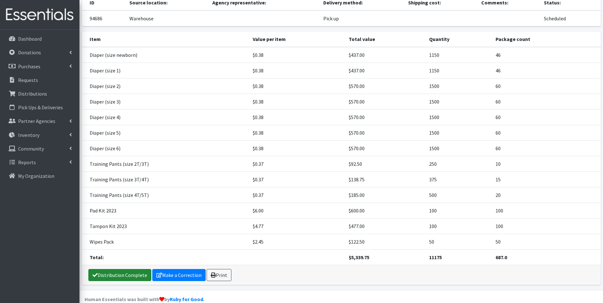
drag, startPoint x: 116, startPoint y: 264, endPoint x: 120, endPoint y: 267, distance: 4.7
click at [116, 269] on link "Distribution Complete" at bounding box center [119, 275] width 63 height 12
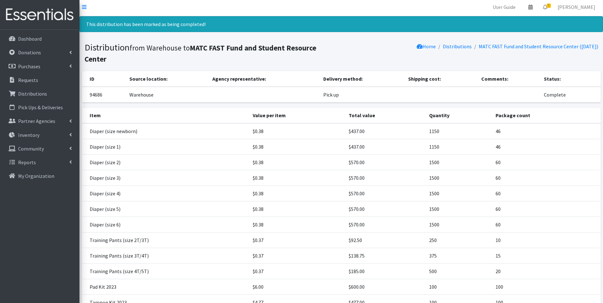
scroll to position [0, 0]
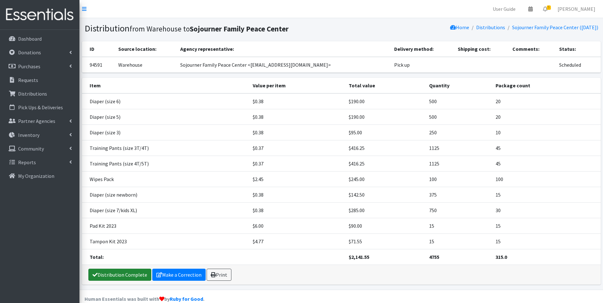
drag, startPoint x: 115, startPoint y: 276, endPoint x: 122, endPoint y: 267, distance: 11.1
click at [115, 276] on link "Distribution Complete" at bounding box center [119, 275] width 63 height 12
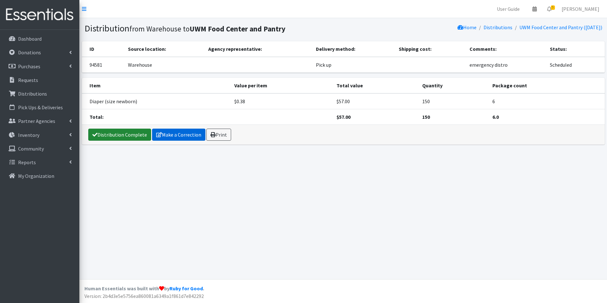
drag, startPoint x: 110, startPoint y: 137, endPoint x: 129, endPoint y: 138, distance: 19.7
click at [110, 137] on link "Distribution Complete" at bounding box center [119, 135] width 63 height 12
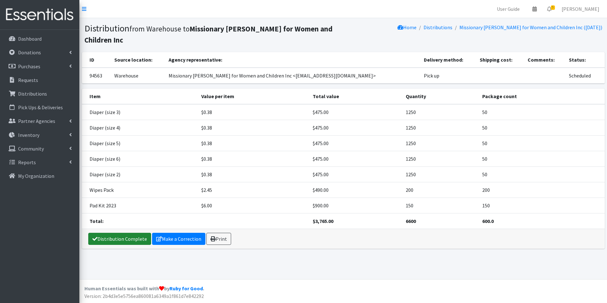
click at [119, 233] on link "Distribution Complete" at bounding box center [119, 239] width 63 height 12
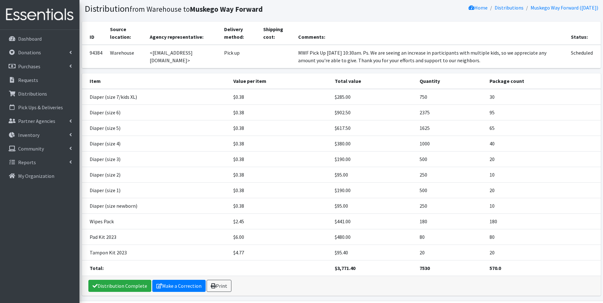
scroll to position [41, 0]
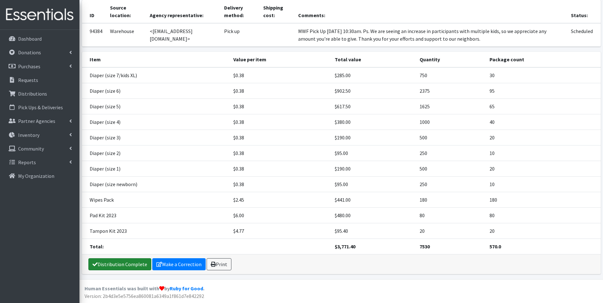
click at [110, 265] on link "Distribution Complete" at bounding box center [119, 264] width 63 height 12
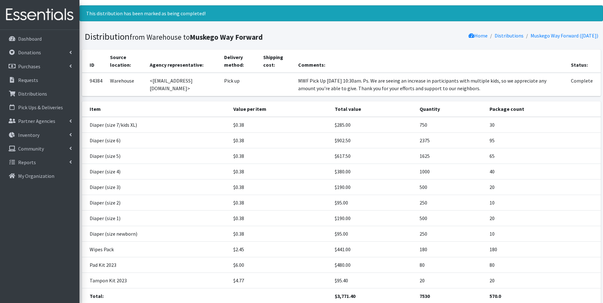
scroll to position [0, 0]
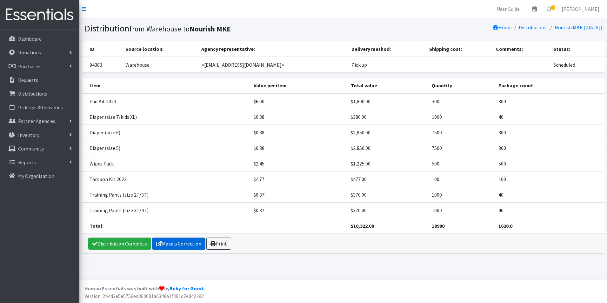
click at [169, 246] on link "Make a Correction" at bounding box center [178, 244] width 53 height 12
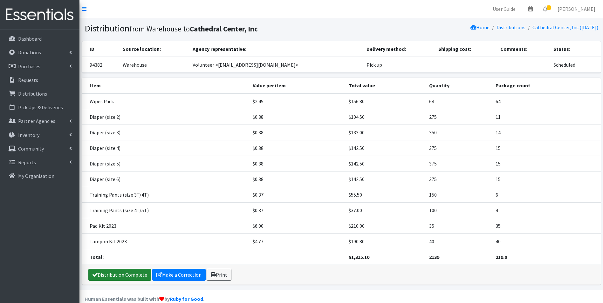
click at [95, 269] on link "Distribution Complete" at bounding box center [119, 275] width 63 height 12
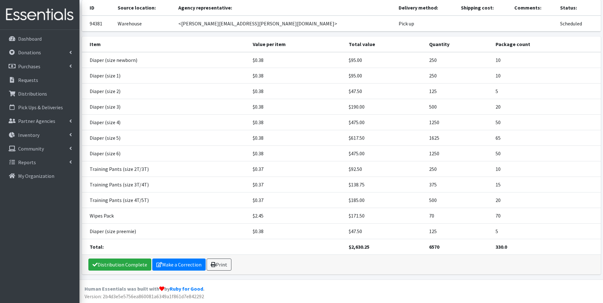
scroll to position [42, 0]
click at [105, 260] on link "Distribution Complete" at bounding box center [119, 264] width 63 height 12
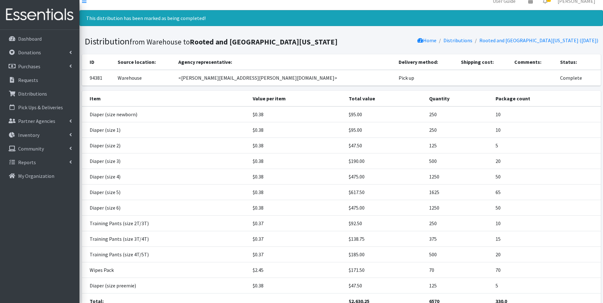
scroll to position [0, 0]
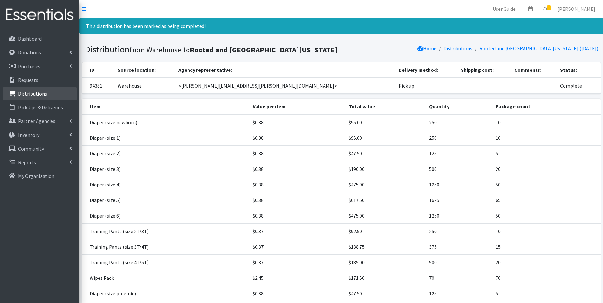
click at [49, 94] on link "Distributions" at bounding box center [40, 93] width 74 height 13
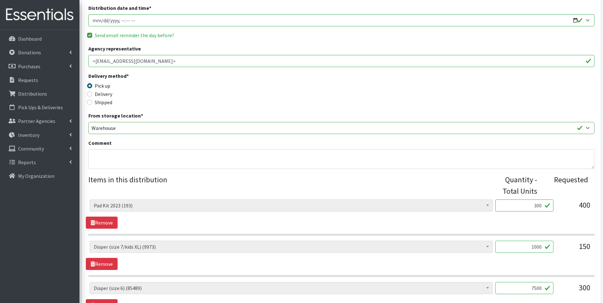
scroll to position [191, 0]
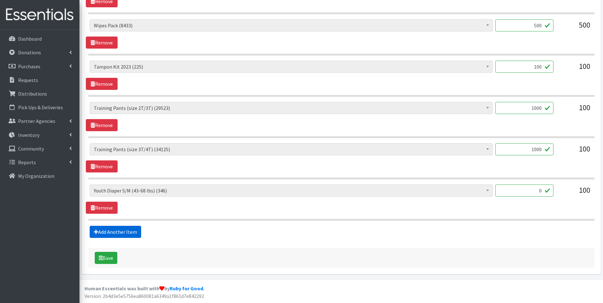
click at [121, 233] on link "Add Another Item" at bounding box center [115, 232] width 51 height 12
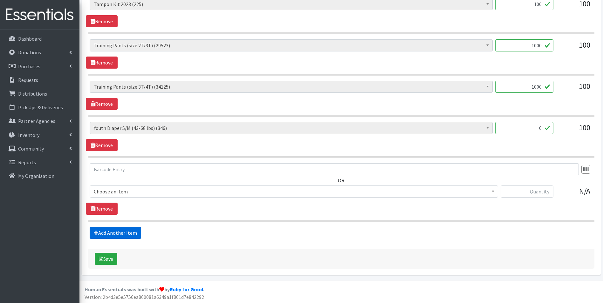
scroll to position [506, 0]
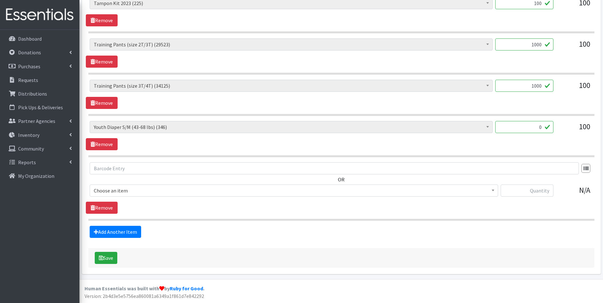
click at [132, 190] on span "Choose an item" at bounding box center [294, 190] width 400 height 9
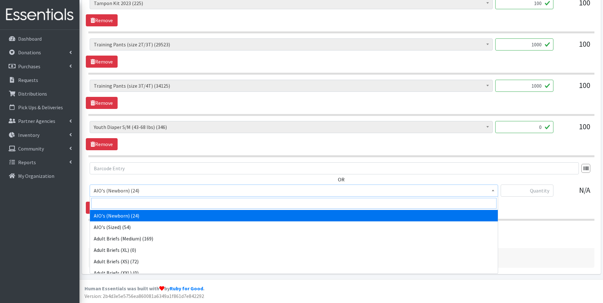
click at [127, 203] on input "search" at bounding box center [293, 203] width 405 height 11
click at [121, 204] on input "search" at bounding box center [293, 203] width 405 height 11
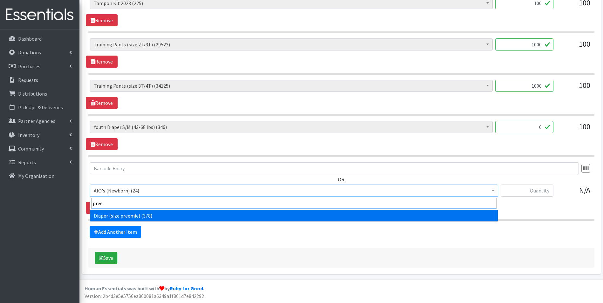
type input "pree"
select select "4643"
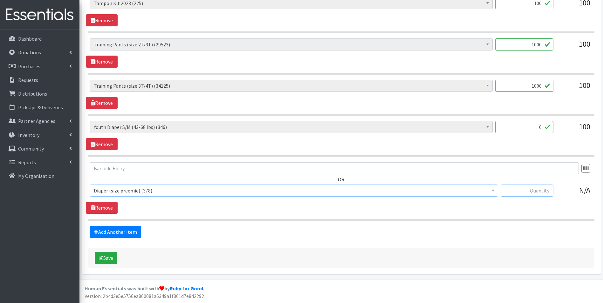
click at [529, 189] on input "text" at bounding box center [526, 191] width 53 height 12
type input "100"
drag, startPoint x: 95, startPoint y: 233, endPoint x: 98, endPoint y: 230, distance: 4.9
click at [95, 233] on icon at bounding box center [96, 231] width 4 height 5
click at [119, 231] on link "Add Another Item" at bounding box center [115, 232] width 51 height 12
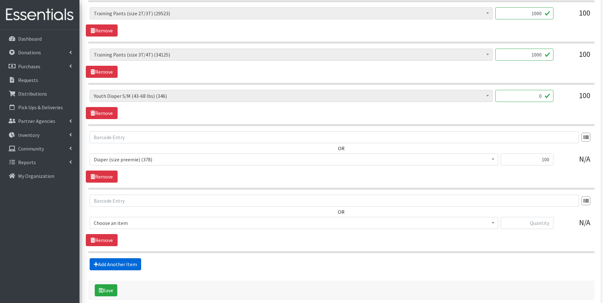
scroll to position [569, 0]
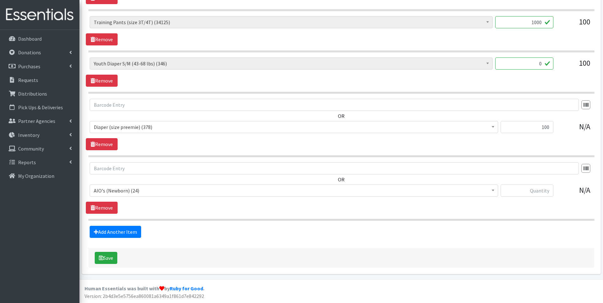
drag, startPoint x: 138, startPoint y: 184, endPoint x: 136, endPoint y: 189, distance: 5.6
click at [138, 185] on div "OR AIO's (Newborn) (24) AIO's (Sized) (54) Adult Briefs (Medium) (169) Adult Br…" at bounding box center [341, 181] width 511 height 39
click at [136, 191] on span "AIO's (Newborn) (24)" at bounding box center [294, 190] width 400 height 9
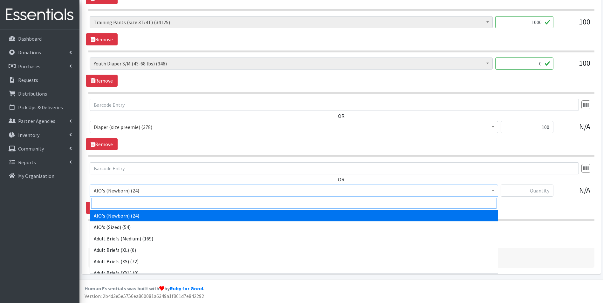
click at [132, 201] on input "search" at bounding box center [293, 203] width 405 height 11
type input "d"
type input "fas"
select select "12478"
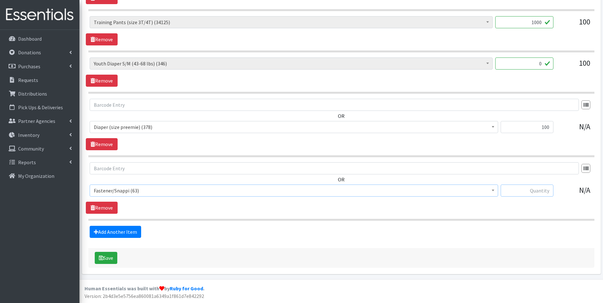
click at [536, 191] on input "text" at bounding box center [526, 191] width 53 height 12
type input "2"
click at [116, 238] on link "Add Another Item" at bounding box center [115, 232] width 51 height 12
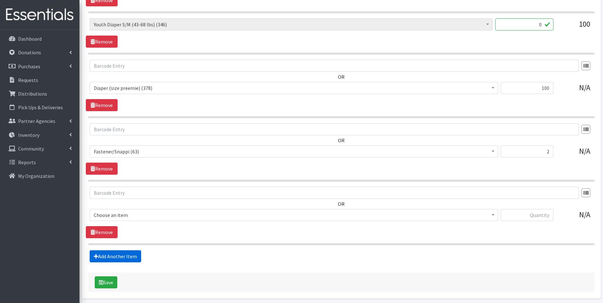
scroll to position [633, 0]
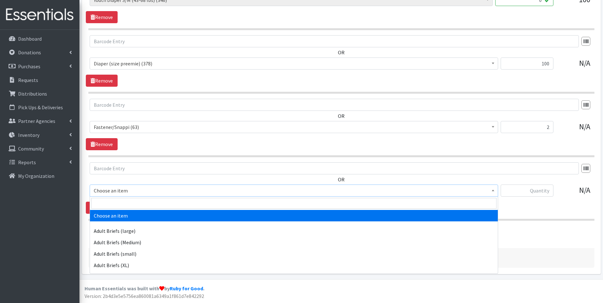
click at [124, 190] on span "Choose an item" at bounding box center [294, 190] width 400 height 9
click at [126, 203] on input "search" at bounding box center [293, 203] width 405 height 11
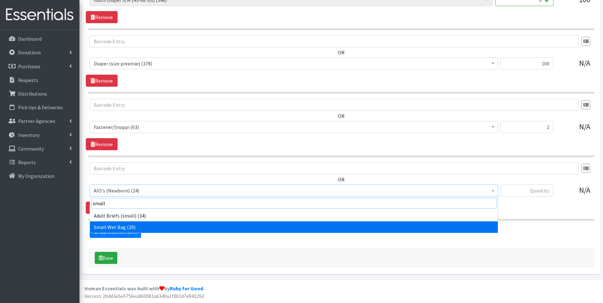
type input "small"
select select "12480"
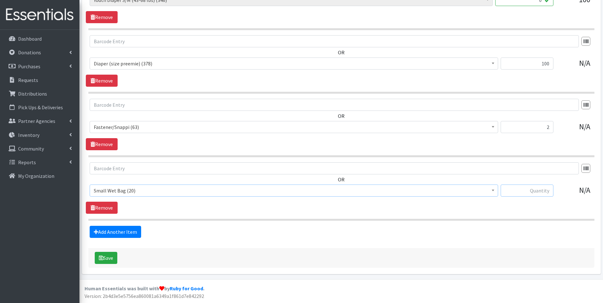
click at [539, 193] on input "text" at bounding box center [526, 191] width 53 height 12
type input "1"
drag, startPoint x: 107, startPoint y: 227, endPoint x: 121, endPoint y: 213, distance: 20.2
click at [107, 227] on link "Add Another Item" at bounding box center [115, 232] width 51 height 12
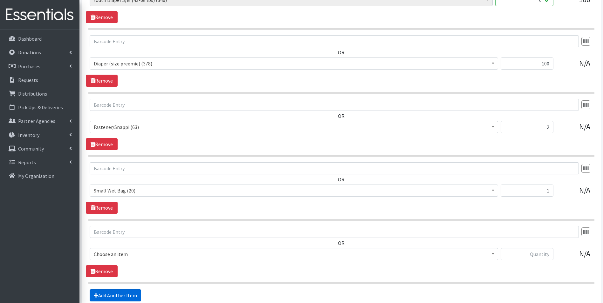
scroll to position [696, 0]
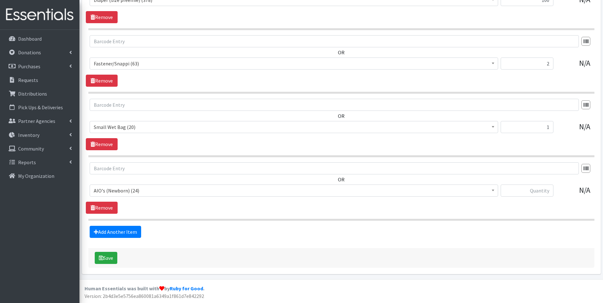
click at [138, 189] on span "AIO's (Newborn) (24)" at bounding box center [294, 190] width 400 height 9
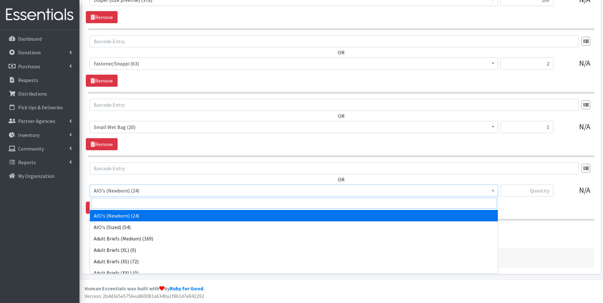
click at [139, 200] on input "search" at bounding box center [293, 203] width 405 height 11
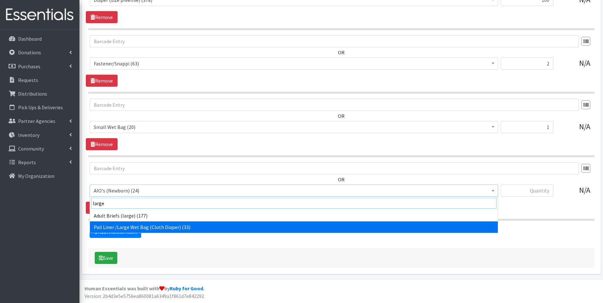
type input "large"
select select "12479"
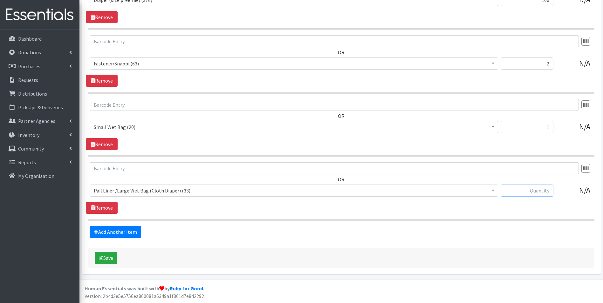
click at [547, 191] on input "text" at bounding box center [526, 191] width 53 height 12
type input "1"
click at [115, 231] on link "Add Another Item" at bounding box center [115, 232] width 51 height 12
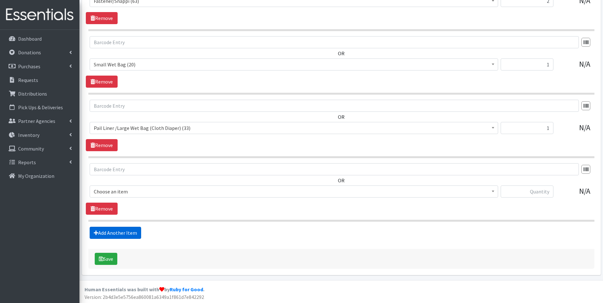
scroll to position [760, 0]
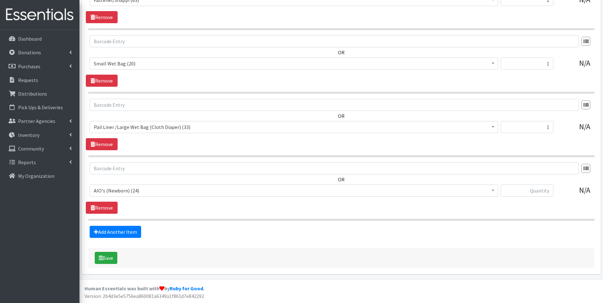
click at [134, 186] on span "AIO's (Newborn) (24)" at bounding box center [294, 190] width 400 height 9
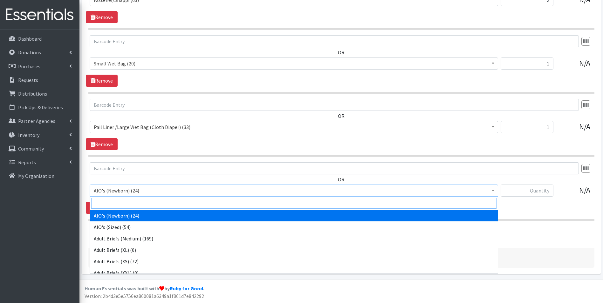
click at [140, 200] on input "search" at bounding box center [293, 203] width 405 height 11
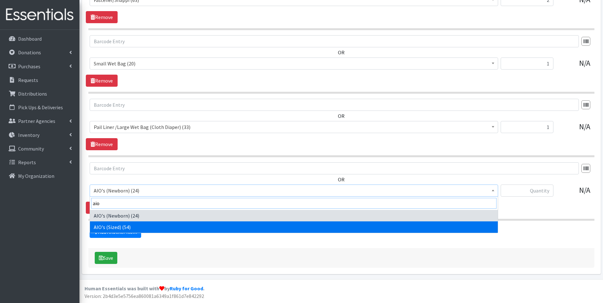
type input "aio"
select select "12475"
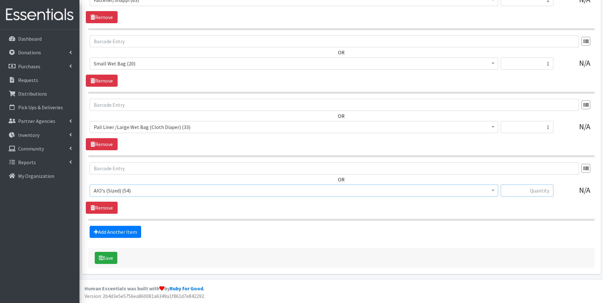
click at [541, 195] on input "text" at bounding box center [526, 191] width 53 height 12
type input "6"
click at [134, 231] on link "Add Another Item" at bounding box center [115, 232] width 51 height 12
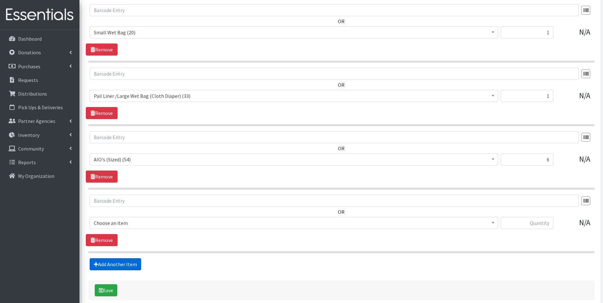
scroll to position [823, 0]
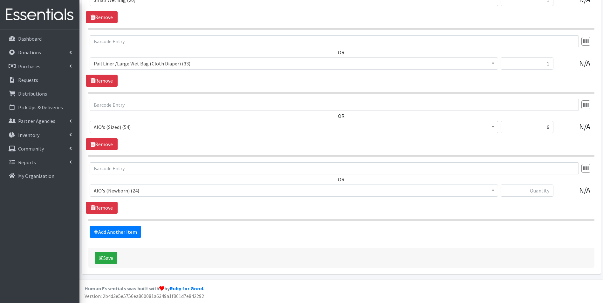
click at [134, 192] on span "AIO's (Newborn) (24)" at bounding box center [294, 190] width 400 height 9
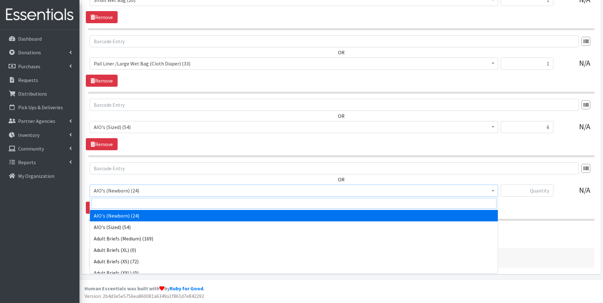
click at [138, 201] on input "search" at bounding box center [293, 203] width 405 height 11
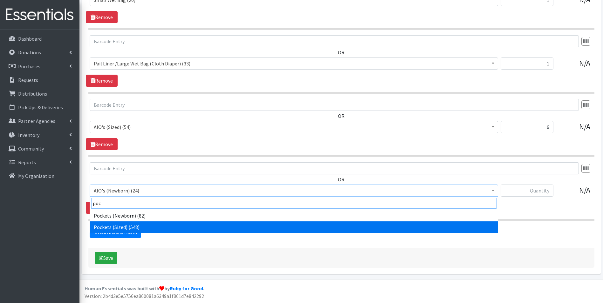
type input "poc"
drag, startPoint x: 175, startPoint y: 227, endPoint x: 406, endPoint y: 186, distance: 233.9
select select "12474"
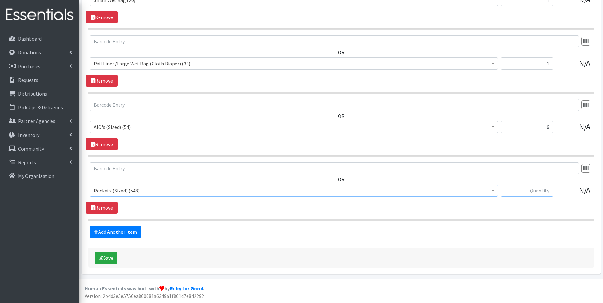
click at [541, 189] on input "text" at bounding box center [526, 191] width 53 height 12
type input "6"
click at [135, 228] on link "Add Another Item" at bounding box center [115, 232] width 51 height 12
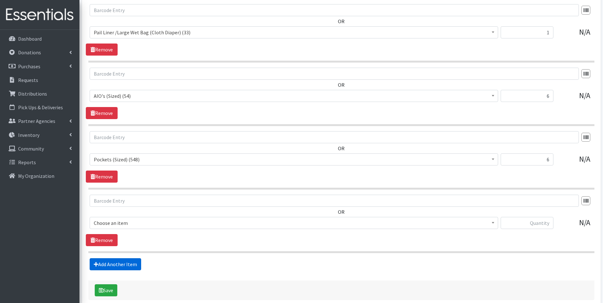
scroll to position [887, 0]
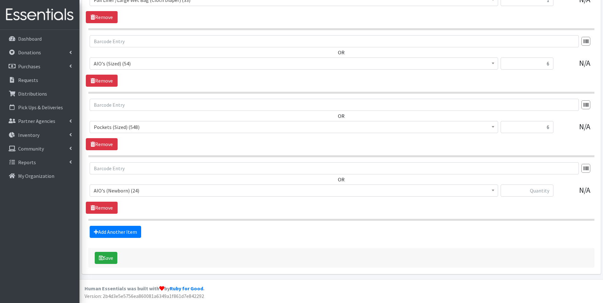
click at [155, 183] on div "OR AIO's (Newborn) (24) AIO's (Sized) (54) Adult Briefs (Medium) (169) Adult Br…" at bounding box center [341, 181] width 511 height 39
click at [157, 193] on span "AIO's (Newborn) (24)" at bounding box center [294, 190] width 400 height 9
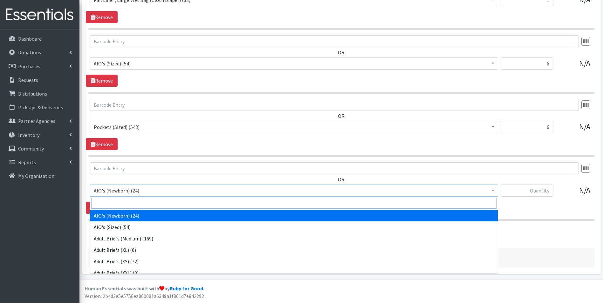
drag, startPoint x: 157, startPoint y: 201, endPoint x: 166, endPoint y: 196, distance: 10.5
click at [158, 200] on input "search" at bounding box center [293, 203] width 405 height 11
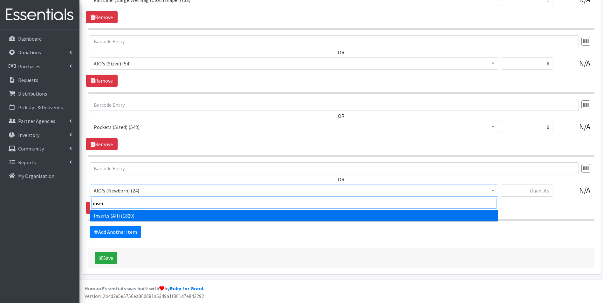
type input "inser"
select select "12476"
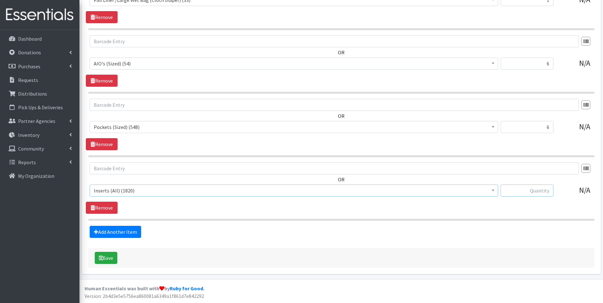
click at [536, 192] on input "text" at bounding box center [526, 191] width 53 height 12
type input "12"
drag, startPoint x: 111, startPoint y: 224, endPoint x: 114, endPoint y: 226, distance: 4.0
click at [116, 229] on link "Add Another Item" at bounding box center [115, 232] width 51 height 12
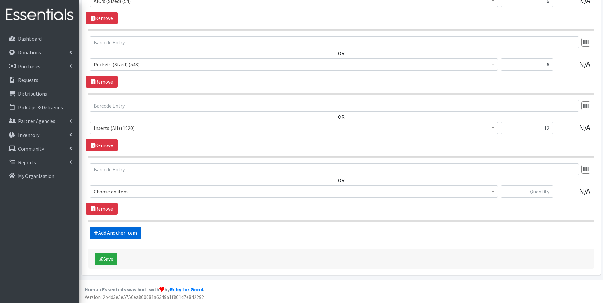
scroll to position [950, 0]
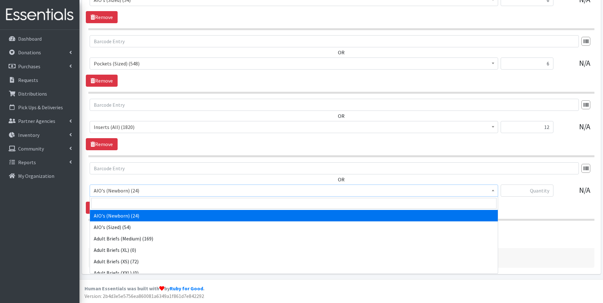
drag, startPoint x: 144, startPoint y: 192, endPoint x: 144, endPoint y: 199, distance: 7.6
click at [144, 193] on span "AIO's (Newborn) (24)" at bounding box center [294, 190] width 400 height 9
click at [144, 199] on input "search" at bounding box center [293, 203] width 405 height 11
type input "o"
type input "pref"
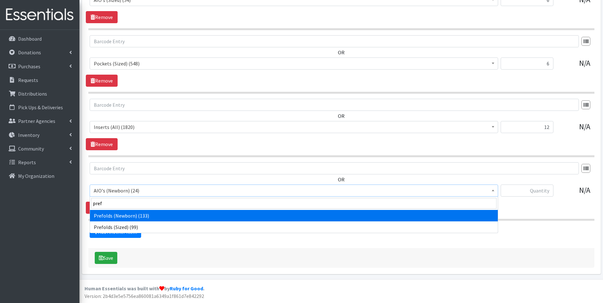
select select "12466"
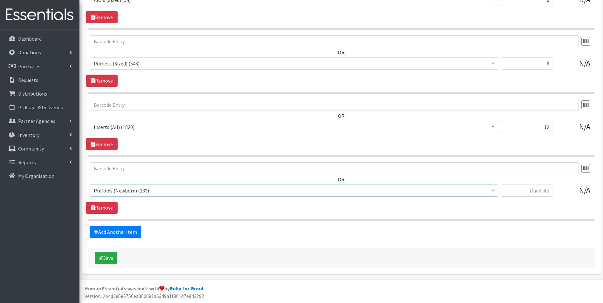
click at [139, 191] on span "Prefolds (Newborn) (133)" at bounding box center [294, 190] width 400 height 9
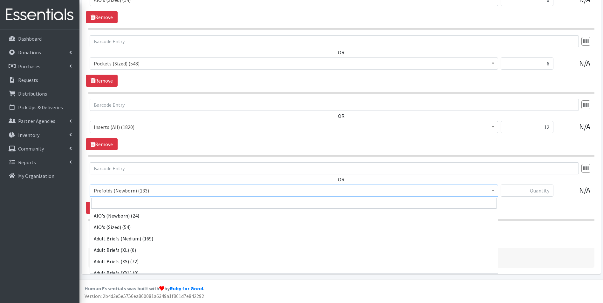
scroll to position [618, 0]
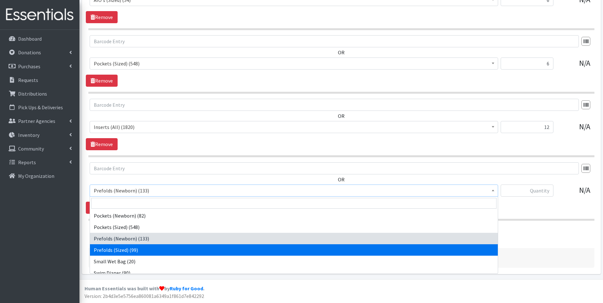
select select "12472"
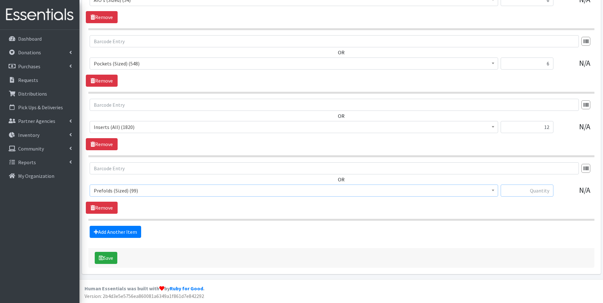
click at [524, 187] on input "text" at bounding box center [526, 191] width 53 height 12
type input "8"
click at [129, 236] on link "Add Another Item" at bounding box center [115, 232] width 51 height 12
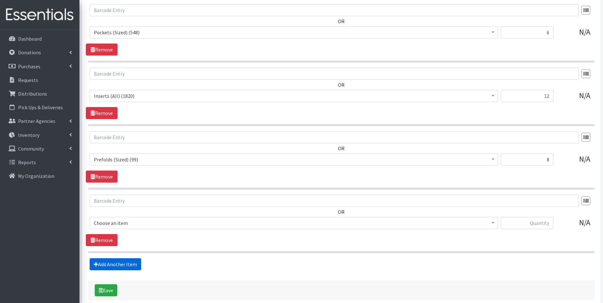
scroll to position [1014, 0]
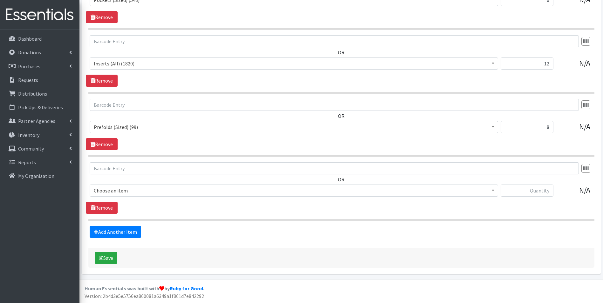
click at [138, 189] on span "Choose an item" at bounding box center [294, 190] width 400 height 9
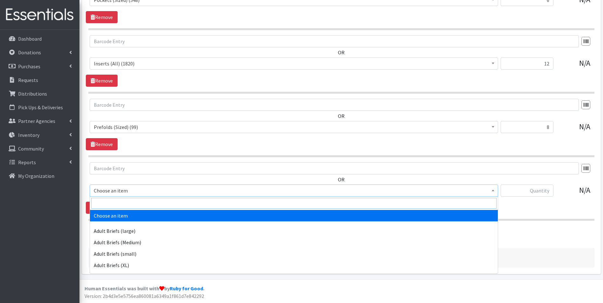
click at [139, 199] on input "search" at bounding box center [293, 203] width 405 height 11
click at [139, 201] on input "search" at bounding box center [293, 203] width 405 height 11
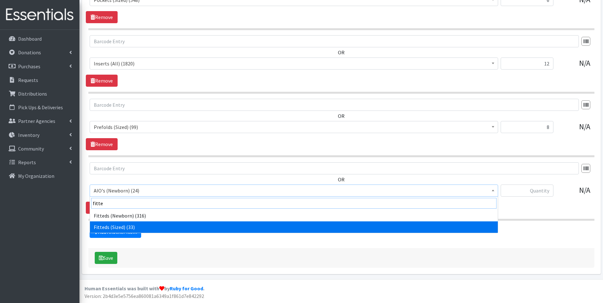
type input "fitte"
select select "12471"
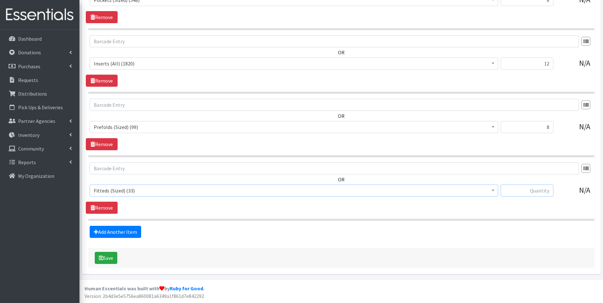
click at [519, 192] on input "text" at bounding box center [526, 191] width 53 height 12
type input "4"
click at [107, 233] on link "Add Another Item" at bounding box center [115, 232] width 51 height 12
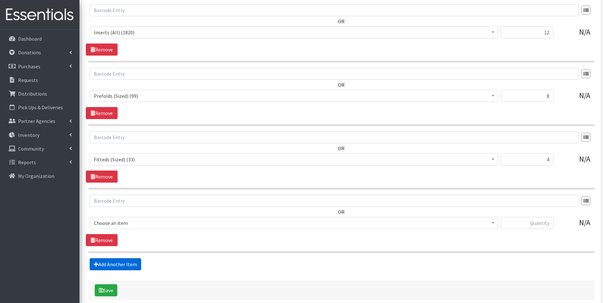
scroll to position [1078, 0]
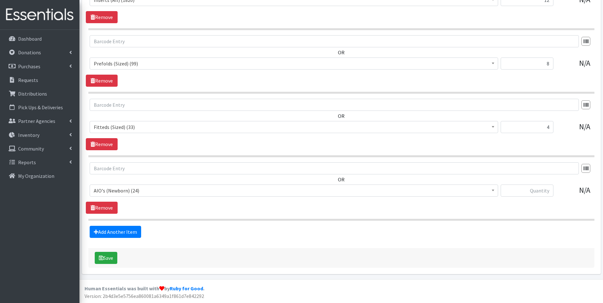
click at [127, 190] on span "AIO's (Newborn) (24)" at bounding box center [294, 190] width 400 height 9
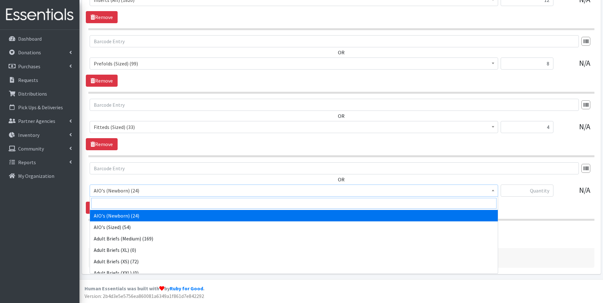
click at [140, 202] on input "search" at bounding box center [293, 203] width 405 height 11
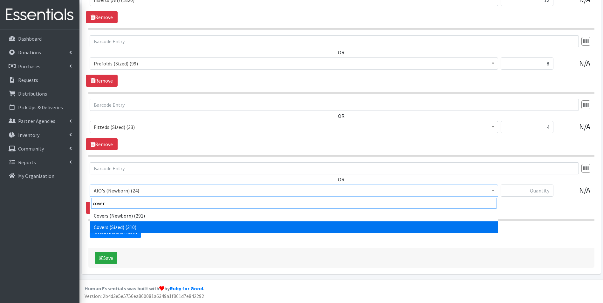
type input "cover"
drag, startPoint x: 138, startPoint y: 224, endPoint x: 281, endPoint y: 214, distance: 142.7
select select "12470"
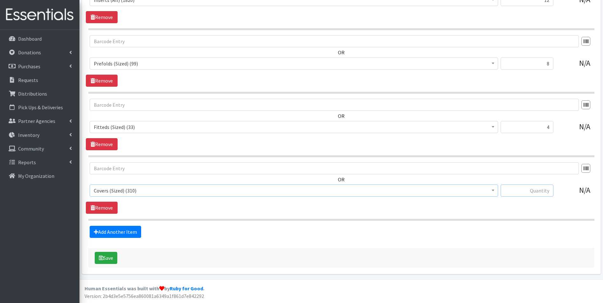
click at [540, 194] on input "text" at bounding box center [526, 191] width 53 height 12
drag, startPoint x: 568, startPoint y: 190, endPoint x: 573, endPoint y: 190, distance: 5.4
click at [571, 190] on div "AIO's (Newborn) (24) AIO's (Sized) (54) Adult Briefs (Medium) (169) Adult Brief…" at bounding box center [341, 193] width 503 height 17
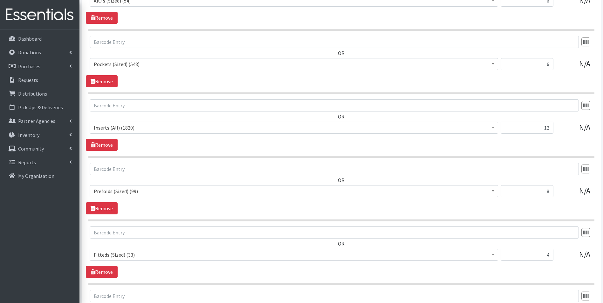
scroll to position [919, 0]
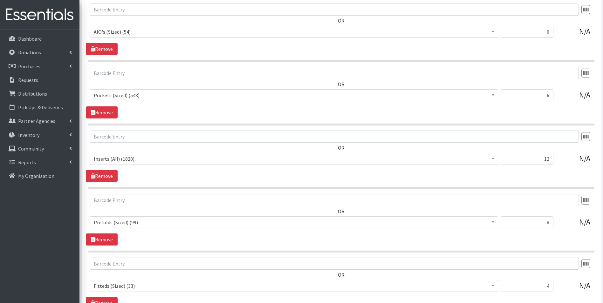
type input "3"
drag, startPoint x: 531, startPoint y: 98, endPoint x: 571, endPoint y: 97, distance: 41.0
click at [571, 97] on div "AIO's (Newborn) (24) AIO's (Sized) (54) Adult Briefs (Medium) (169) Adult Brief…" at bounding box center [341, 97] width 503 height 17
type input "12"
drag, startPoint x: 548, startPoint y: 159, endPoint x: 568, endPoint y: 159, distance: 20.4
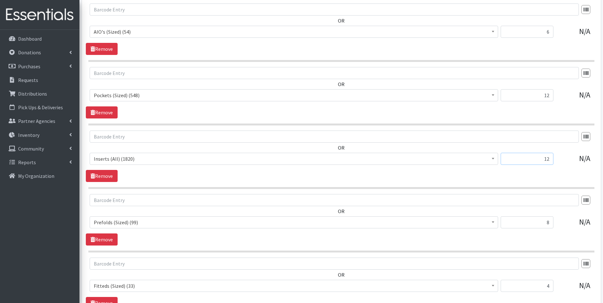
click at [568, 159] on div "AIO's (Newborn) (24) AIO's (Sized) (54) Adult Briefs (Medium) (169) Adult Brief…" at bounding box center [341, 161] width 503 height 17
type input "37"
drag, startPoint x: 543, startPoint y: 31, endPoint x: 563, endPoint y: 33, distance: 20.1
click at [562, 33] on div "AIO's (Newborn) (24) AIO's (Sized) (54) Adult Briefs (Medium) (169) Adult Brief…" at bounding box center [341, 34] width 503 height 17
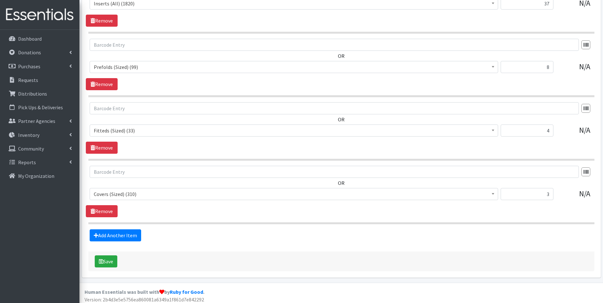
scroll to position [1078, 0]
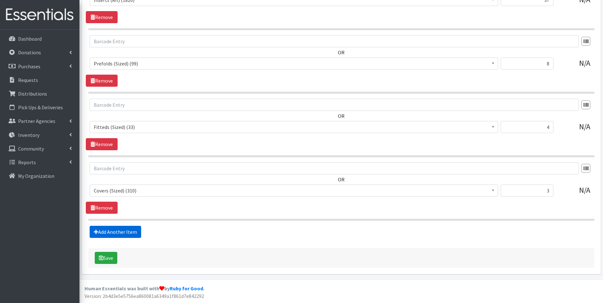
type input "10"
click at [122, 234] on link "Add Another Item" at bounding box center [115, 232] width 51 height 12
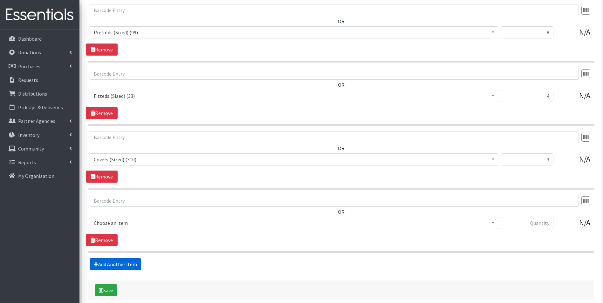
scroll to position [1141, 0]
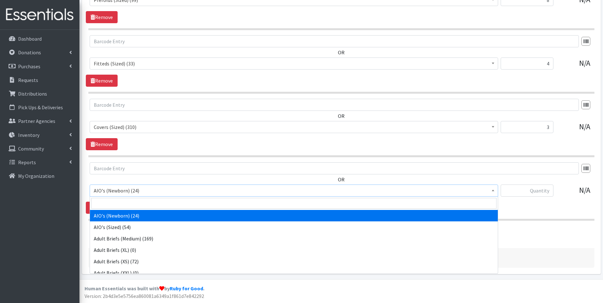
click at [155, 193] on span "AIO's (Newborn) (24)" at bounding box center [294, 190] width 400 height 9
click at [153, 203] on input "search" at bounding box center [293, 203] width 405 height 11
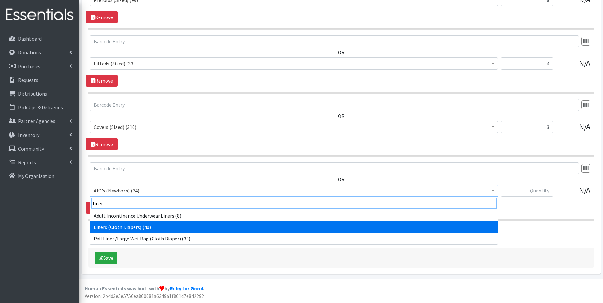
type input "liner"
select select "12477"
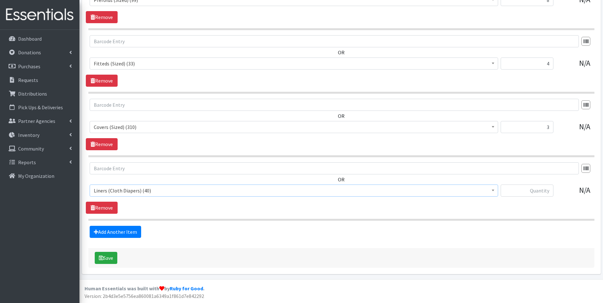
click at [536, 198] on div at bounding box center [526, 193] width 53 height 17
click at [532, 193] on input "text" at bounding box center [526, 191] width 53 height 12
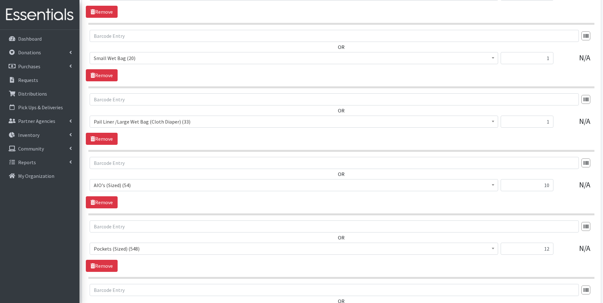
scroll to position [760, 0]
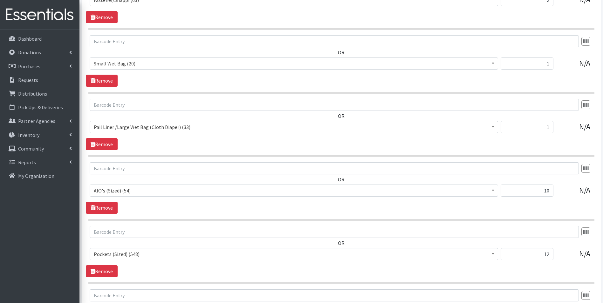
type input "1"
drag, startPoint x: 543, startPoint y: 65, endPoint x: 576, endPoint y: 65, distance: 33.0
click at [576, 65] on div "AIO's (Newborn) (24) AIO's (Sized) (54) Adult Briefs (Medium) (169) Adult Brief…" at bounding box center [341, 65] width 503 height 17
type input "2"
click at [543, 119] on div "OR AIO's (Newborn) (24) AIO's (Sized) (54) Adult Briefs (Medium) (169) Adult Br…" at bounding box center [341, 118] width 511 height 39
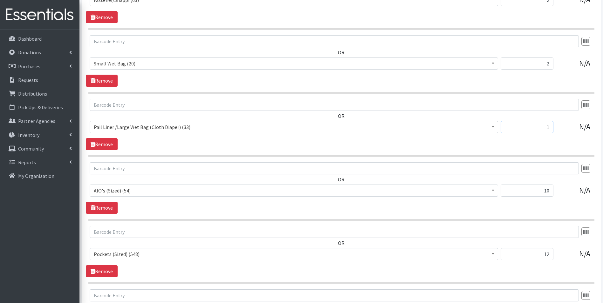
drag, startPoint x: 555, startPoint y: 128, endPoint x: 591, endPoint y: 132, distance: 35.9
click at [592, 132] on div "AIO's (Newborn) (24) AIO's (Sized) (54) Adult Briefs (Medium) (169) Adult Brief…" at bounding box center [341, 129] width 503 height 17
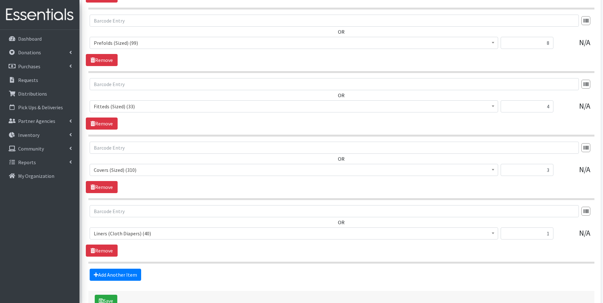
scroll to position [1141, 0]
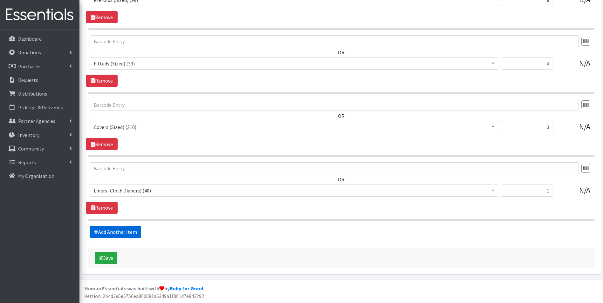
type input "2"
click at [129, 228] on link "Add Another Item" at bounding box center [115, 232] width 51 height 12
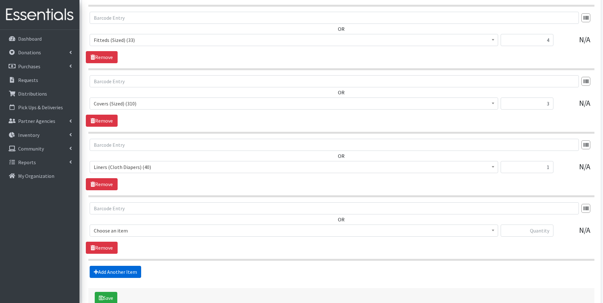
scroll to position [1205, 0]
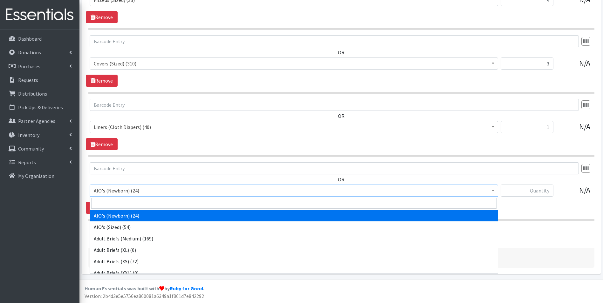
click at [149, 191] on span "AIO's (Newborn) (24)" at bounding box center [294, 190] width 400 height 9
click at [162, 199] on input "search" at bounding box center [293, 203] width 405 height 11
type input "d"
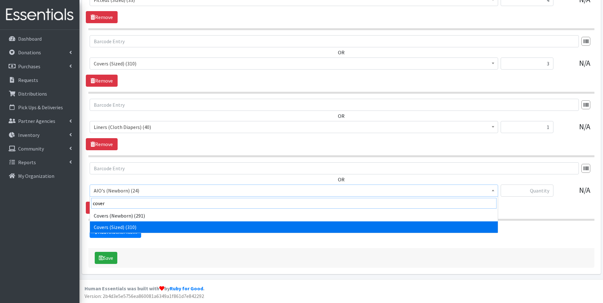
type input "cover"
select select "12470"
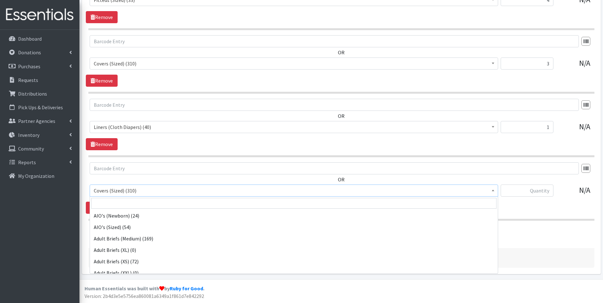
click at [137, 193] on span "Covers (Sized) (310)" at bounding box center [294, 190] width 400 height 9
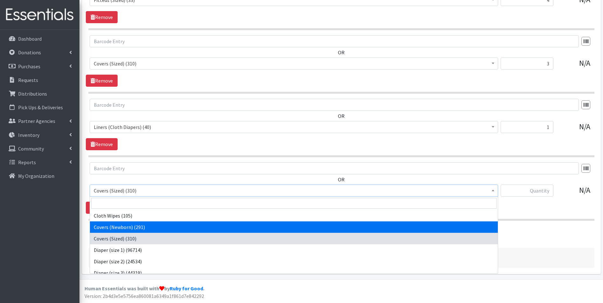
select select "12464"
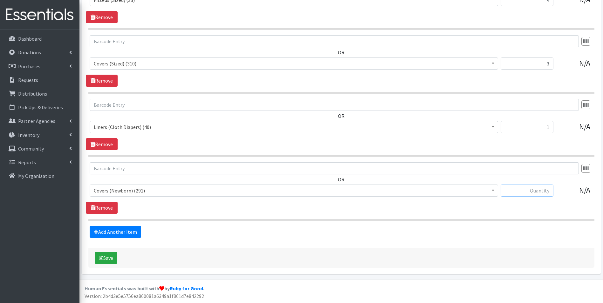
click at [521, 193] on input "text" at bounding box center [526, 191] width 53 height 12
click at [530, 193] on input "text" at bounding box center [526, 191] width 53 height 12
type input "4"
click at [115, 228] on link "Add Another Item" at bounding box center [115, 232] width 51 height 12
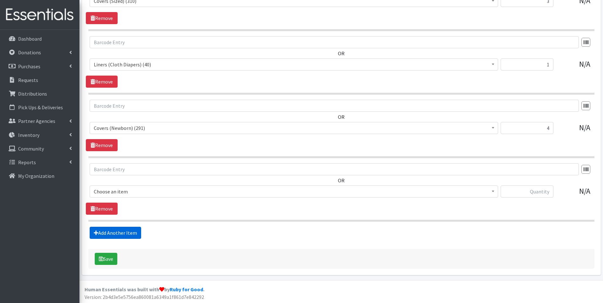
scroll to position [1268, 0]
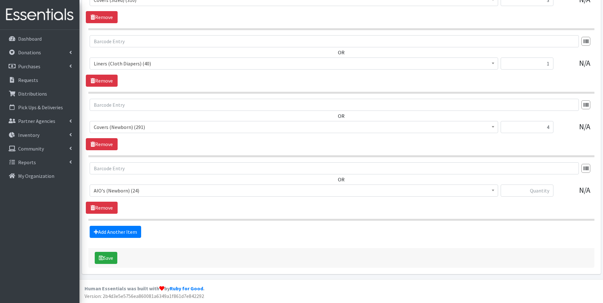
click at [122, 195] on span "AIO's (Newborn) (24)" at bounding box center [294, 190] width 400 height 9
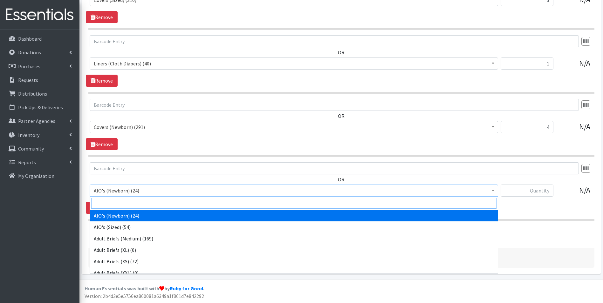
click at [125, 205] on input "search" at bounding box center [293, 203] width 405 height 11
type input "pock"
select select "12468"
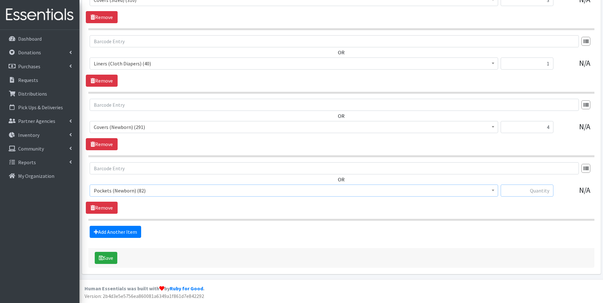
click at [542, 189] on input "text" at bounding box center [526, 191] width 53 height 12
type input "12"
click at [107, 229] on link "Add Another Item" at bounding box center [115, 232] width 51 height 12
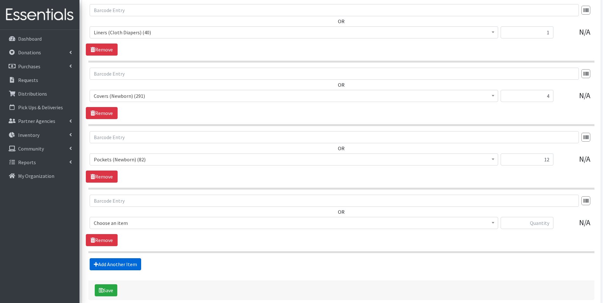
scroll to position [1332, 0]
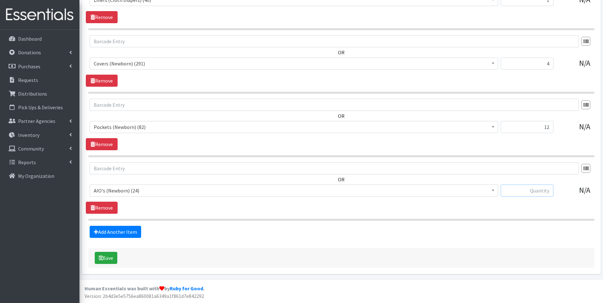
click at [521, 189] on input "text" at bounding box center [526, 191] width 53 height 12
type input "12"
click at [117, 229] on link "Add Another Item" at bounding box center [115, 232] width 51 height 12
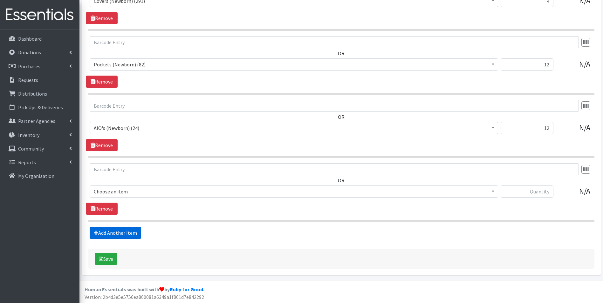
scroll to position [1395, 0]
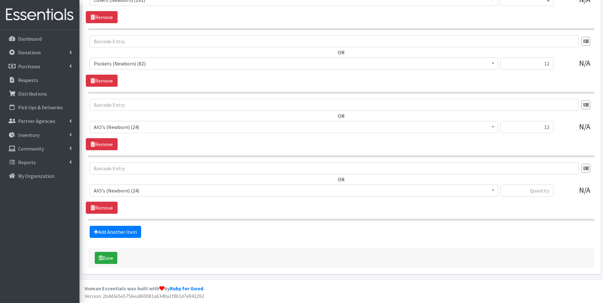
click at [137, 191] on span "AIO's (Newborn) (24)" at bounding box center [294, 190] width 400 height 9
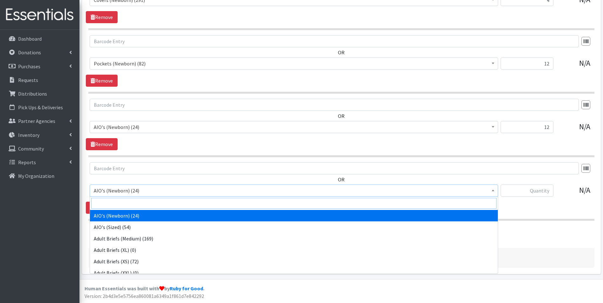
click at [140, 201] on input "search" at bounding box center [293, 203] width 405 height 11
type input "fitt"
select select "12465"
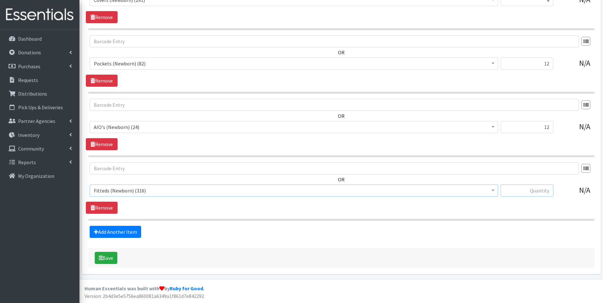
click at [519, 193] on input "text" at bounding box center [526, 191] width 53 height 12
type input "14"
click at [122, 230] on link "Add Another Item" at bounding box center [115, 232] width 51 height 12
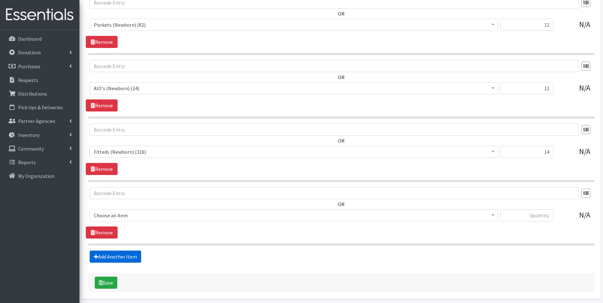
scroll to position [1459, 0]
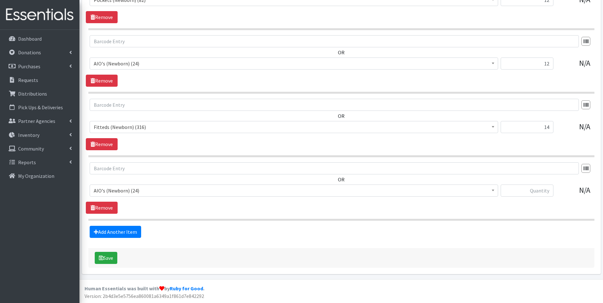
click at [134, 193] on span "AIO's (Newborn) (24)" at bounding box center [294, 190] width 400 height 9
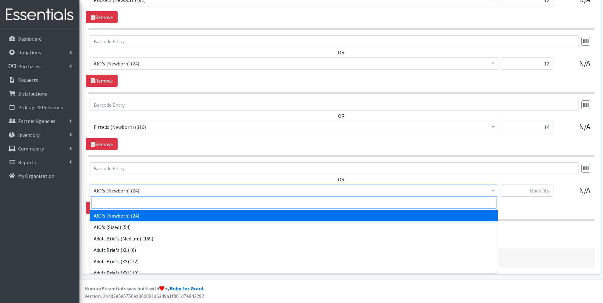
click at [137, 205] on input "search" at bounding box center [293, 203] width 405 height 11
type input "pref"
select select "12466"
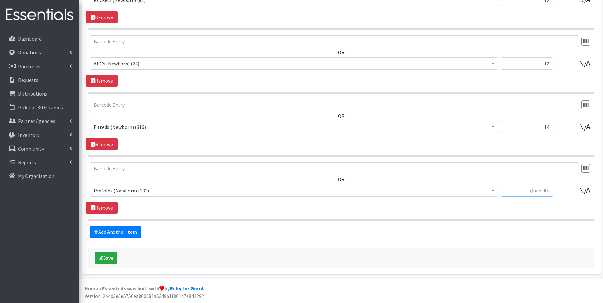
click at [523, 192] on input "text" at bounding box center [526, 191] width 53 height 12
type input "10"
click at [116, 230] on link "Add Another Item" at bounding box center [115, 232] width 51 height 12
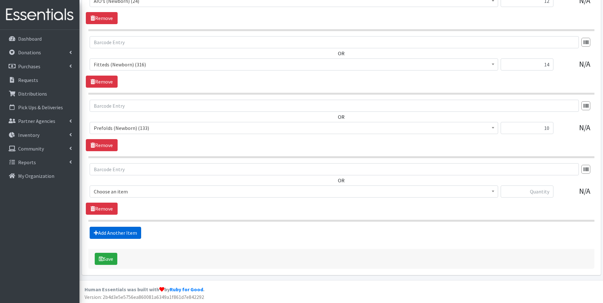
scroll to position [1522, 0]
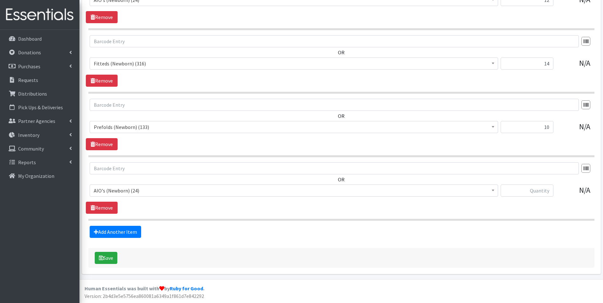
click at [141, 190] on span "AIO's (Newborn) (24)" at bounding box center [294, 190] width 400 height 9
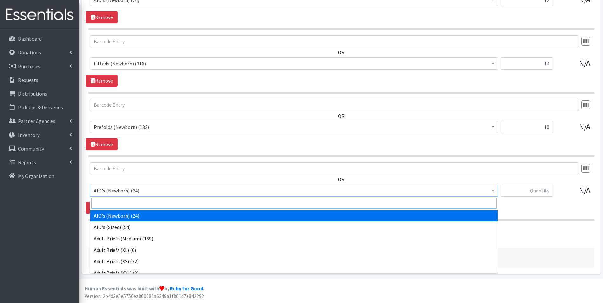
click at [144, 201] on input "search" at bounding box center [293, 203] width 405 height 11
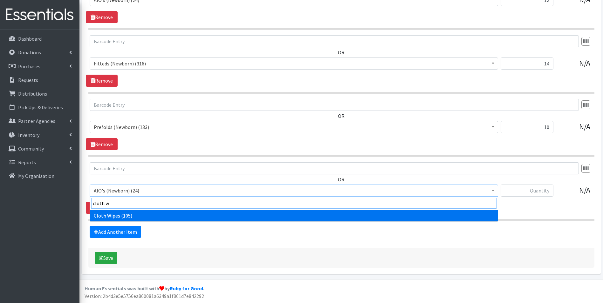
type input "cloth w"
select select "12481"
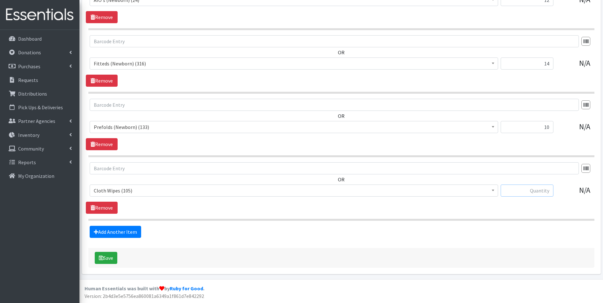
click at [528, 185] on input "text" at bounding box center [526, 191] width 53 height 12
type input "24"
click at [130, 231] on link "Add Another Item" at bounding box center [115, 232] width 51 height 12
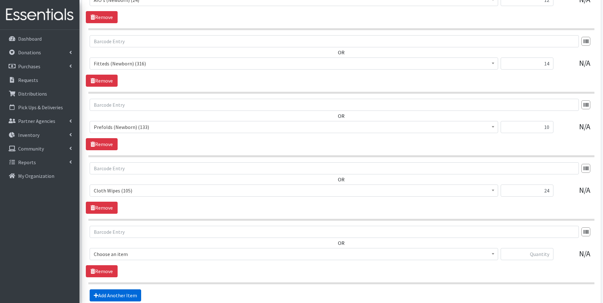
scroll to position [1586, 0]
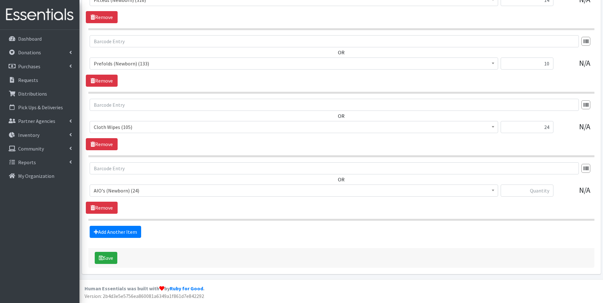
click at [132, 186] on span "AIO's (Newborn) (24)" at bounding box center [294, 190] width 400 height 9
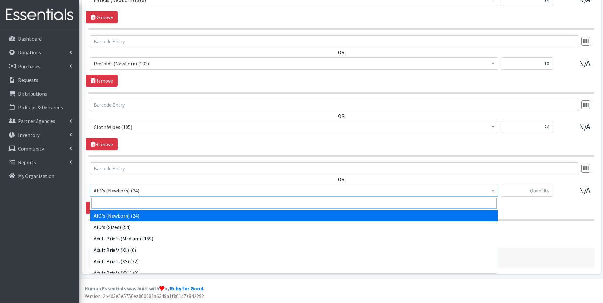
click at [138, 203] on input "search" at bounding box center [293, 203] width 405 height 11
type input "l"
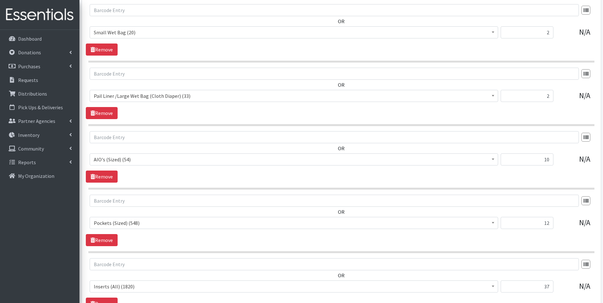
scroll to position [760, 0]
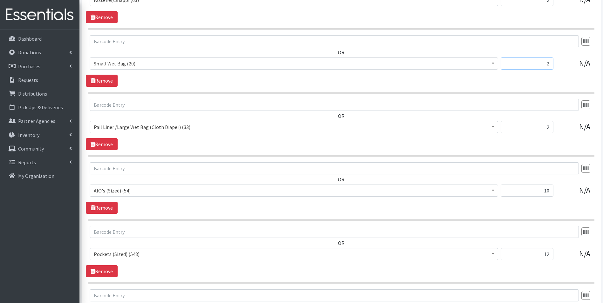
drag, startPoint x: 544, startPoint y: 66, endPoint x: 561, endPoint y: 65, distance: 16.8
click at [561, 65] on div "AIO's (Newborn) (24) AIO's (Sized) (54) Adult Briefs (Medium) (169) Adult Brief…" at bounding box center [341, 65] width 503 height 17
type input "4"
drag, startPoint x: 591, startPoint y: 129, endPoint x: 596, endPoint y: 131, distance: 5.2
click at [596, 129] on div "OR AIO's (Newborn) (24) AIO's (Sized) (54) Adult Briefs (Medium) (169) Adult Br…" at bounding box center [341, 118] width 511 height 39
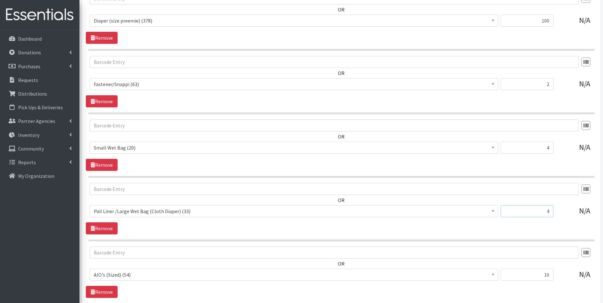
scroll to position [665, 0]
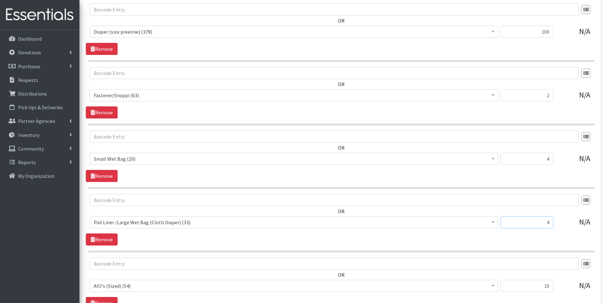
type input "4"
drag, startPoint x: 532, startPoint y: 97, endPoint x: 557, endPoint y: 97, distance: 24.8
click at [557, 97] on div "AIO's (Newborn) (24) AIO's (Sized) (54) Adult Briefs (Medium) (169) Adult Brief…" at bounding box center [341, 97] width 503 height 17
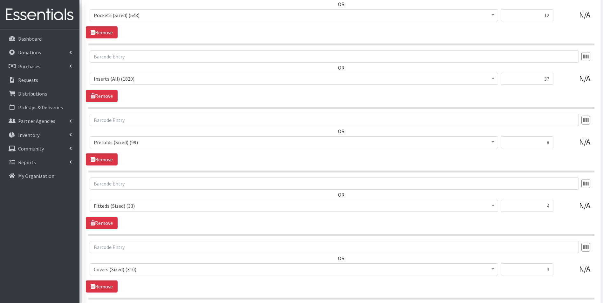
scroll to position [1014, 0]
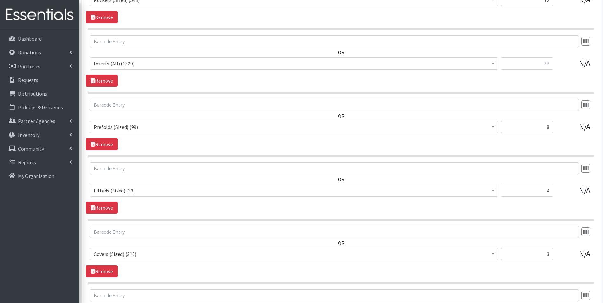
type input "6"
drag, startPoint x: 569, startPoint y: 66, endPoint x: 579, endPoint y: 67, distance: 10.6
click at [578, 66] on div "AIO's (Newborn) (24) AIO's (Sized) (54) Adult Briefs (Medium) (169) Adult Brief…" at bounding box center [341, 65] width 503 height 17
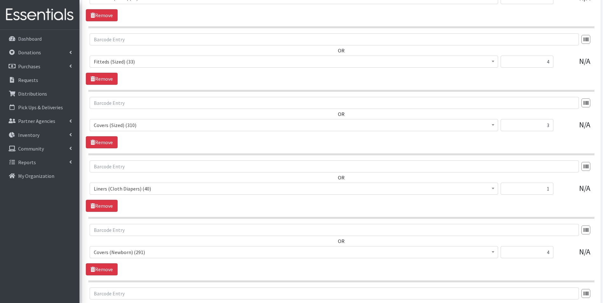
scroll to position [1236, 0]
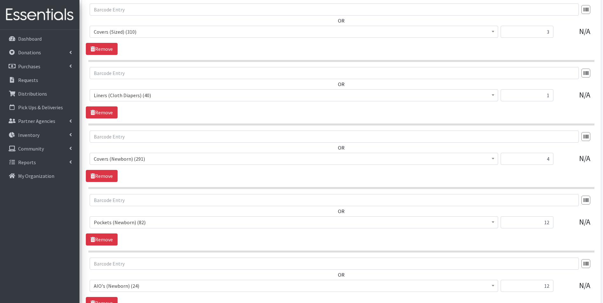
type input "61"
drag, startPoint x: 534, startPoint y: 89, endPoint x: 563, endPoint y: 96, distance: 29.9
click at [563, 96] on div "OR AIO's (Newborn) (24) AIO's (Sized) (54) Adult Briefs (Medium) (169) Adult Br…" at bounding box center [341, 86] width 511 height 39
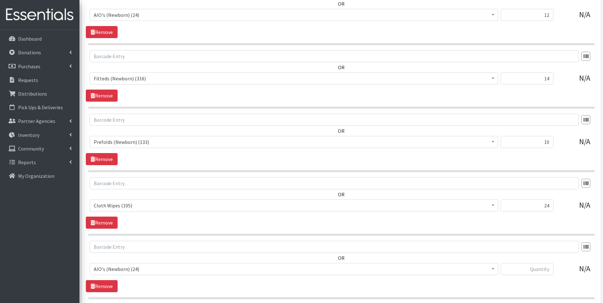
scroll to position [1554, 0]
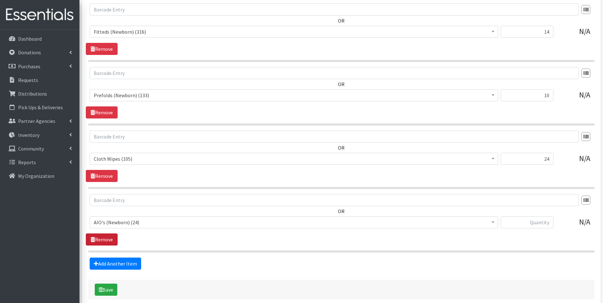
type input "2"
click at [105, 237] on link "Remove" at bounding box center [102, 239] width 32 height 12
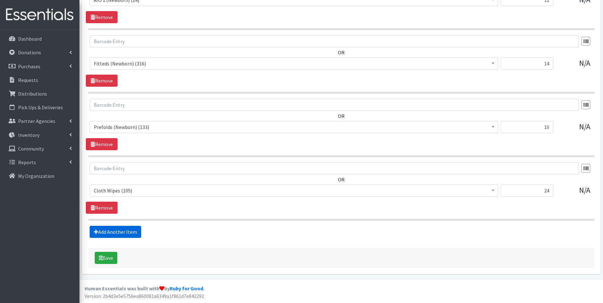
scroll to position [1522, 0]
click at [119, 257] on div "Save" at bounding box center [341, 258] width 506 height 20
click at [112, 257] on button "Save" at bounding box center [106, 258] width 23 height 12
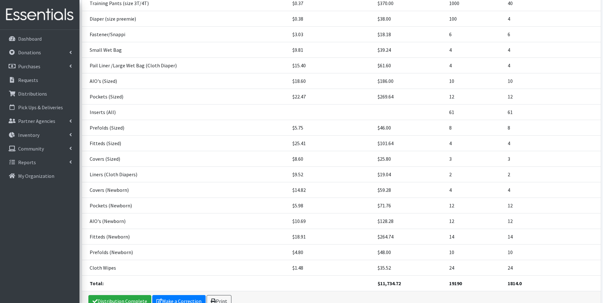
scroll to position [265, 0]
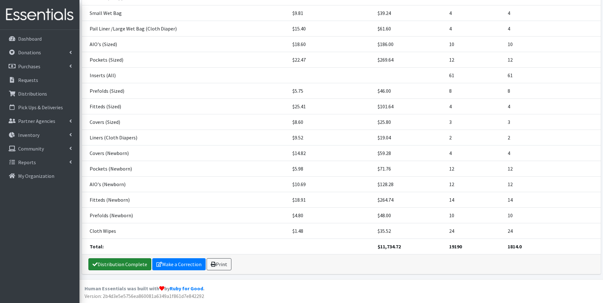
click at [104, 259] on link "Distribution Complete" at bounding box center [119, 264] width 63 height 12
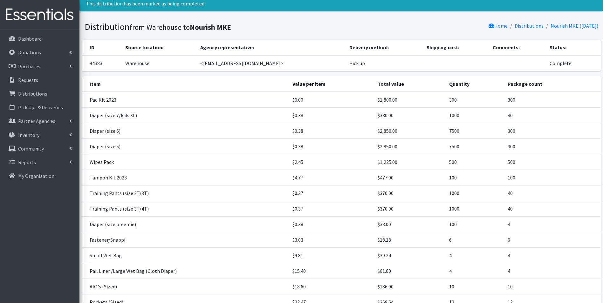
scroll to position [0, 0]
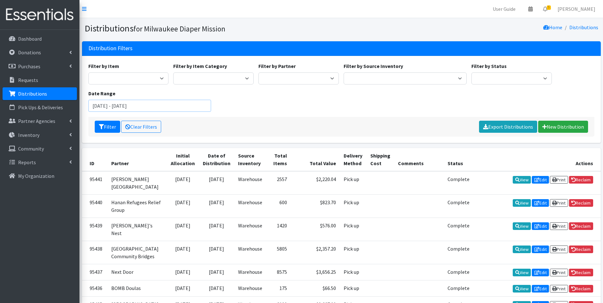
click at [160, 110] on input "July 2, 2025 - October 2, 2025" at bounding box center [149, 106] width 123 height 12
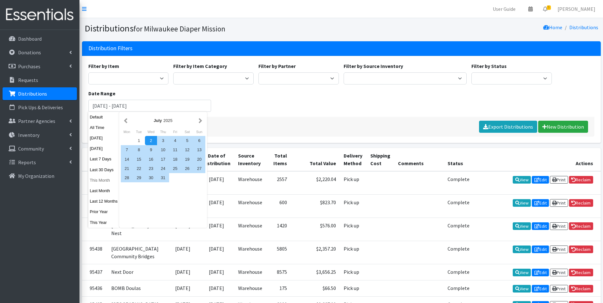
click at [100, 182] on button "This Month" at bounding box center [103, 180] width 31 height 9
type input "[DATE] - [DATE]"
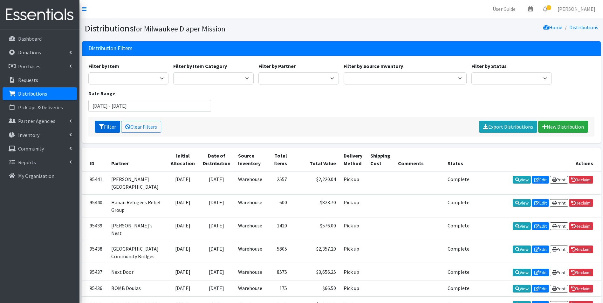
click at [105, 124] on button "Filter" at bounding box center [107, 127] width 25 height 12
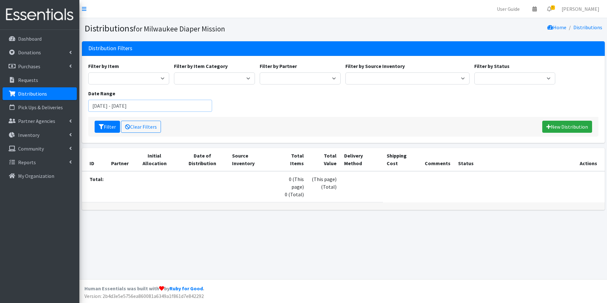
click at [121, 106] on input "[DATE] - [DATE]" at bounding box center [150, 106] width 124 height 12
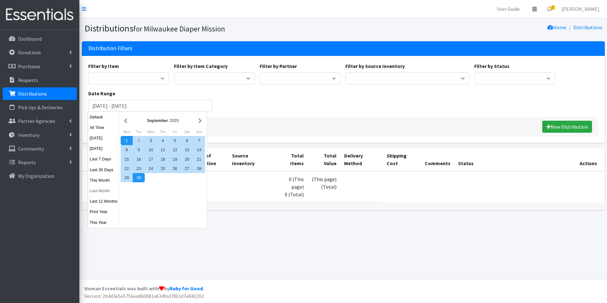
click at [90, 189] on button "Last Month" at bounding box center [103, 190] width 31 height 9
type input "[DATE] - [DATE]"
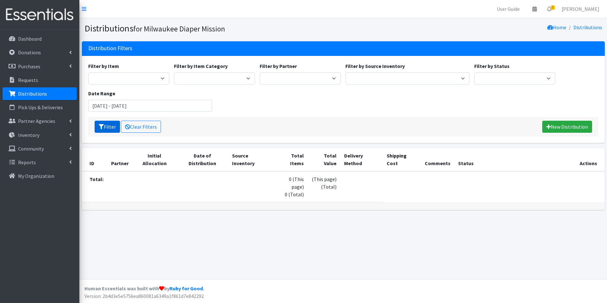
click at [100, 123] on button "Filter" at bounding box center [107, 127] width 25 height 12
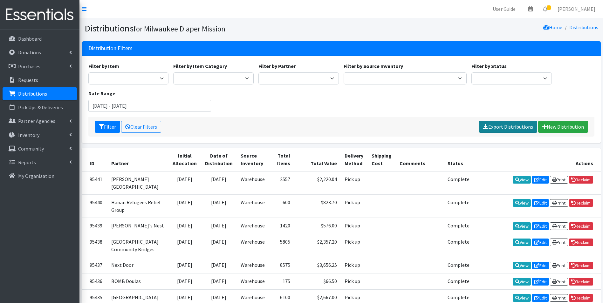
click at [500, 126] on link "Export Distributions" at bounding box center [508, 127] width 58 height 12
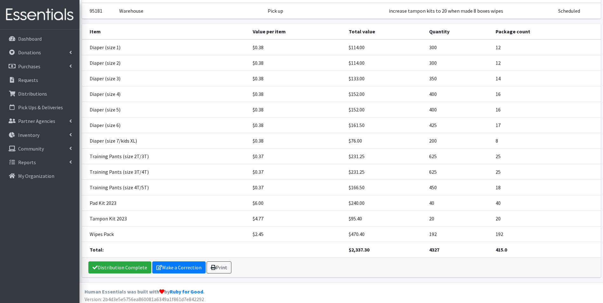
scroll to position [57, 0]
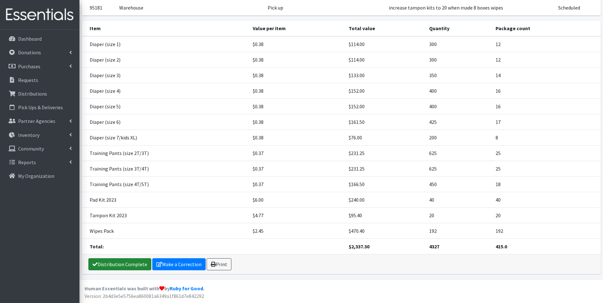
click at [101, 264] on link "Distribution Complete" at bounding box center [119, 264] width 63 height 12
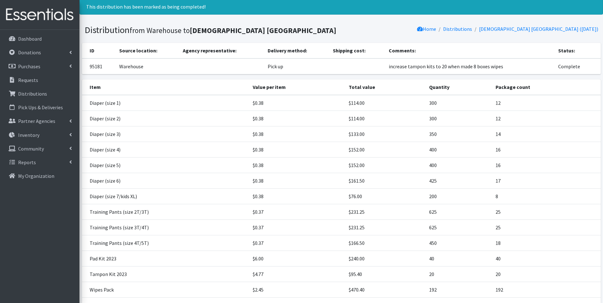
scroll to position [0, 0]
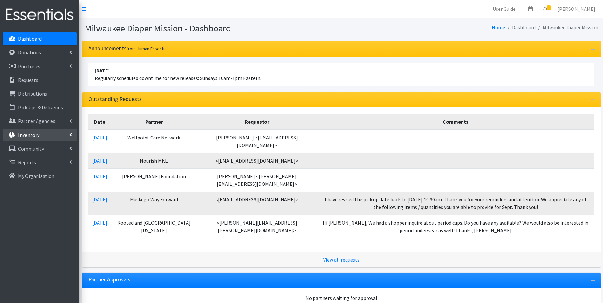
click at [8, 137] on icon at bounding box center [12, 135] width 8 height 6
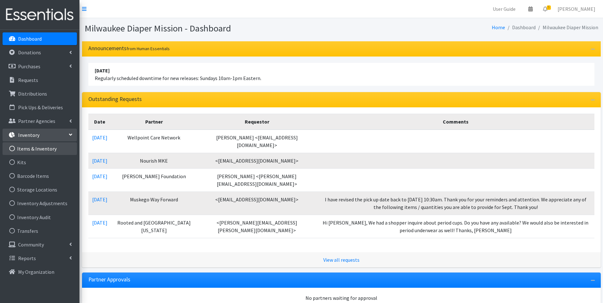
click at [36, 148] on link "Items & Inventory" at bounding box center [40, 148] width 74 height 13
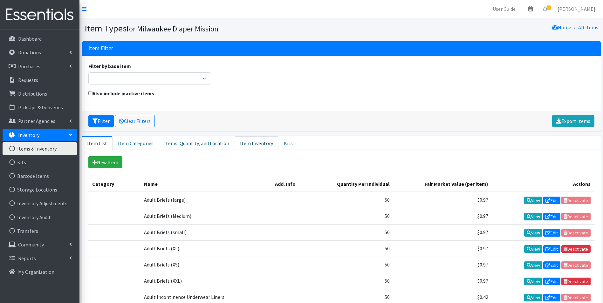
click at [248, 144] on link "Item Inventory" at bounding box center [256, 143] width 44 height 14
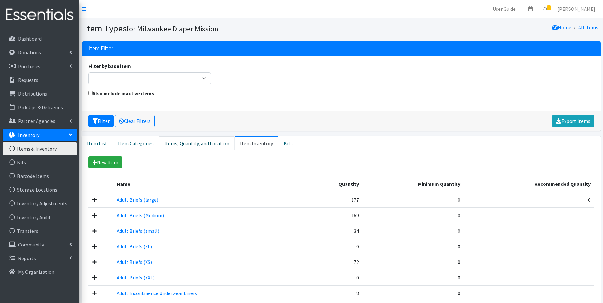
click at [172, 146] on link "Items, Quantity, and Location" at bounding box center [197, 143] width 76 height 14
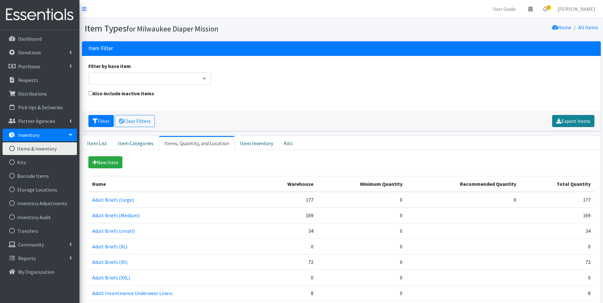
click at [574, 126] on link "Export Items" at bounding box center [573, 121] width 42 height 12
click at [34, 197] on link "Inventory Adjustments" at bounding box center [40, 203] width 74 height 13
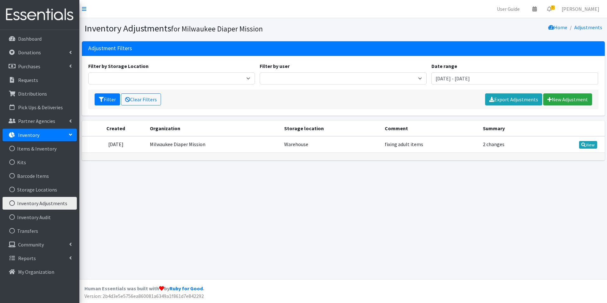
click at [586, 140] on td "View" at bounding box center [573, 144] width 63 height 17
click at [589, 141] on link "View" at bounding box center [588, 145] width 18 height 8
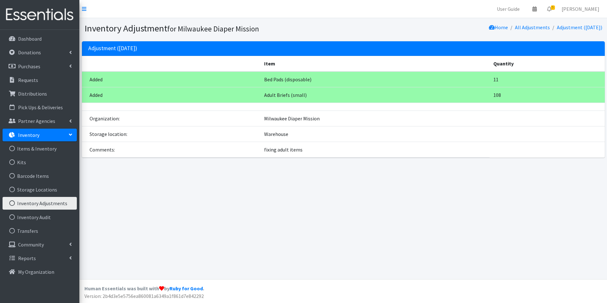
click at [30, 200] on link "Inventory Adjustments" at bounding box center [40, 203] width 74 height 13
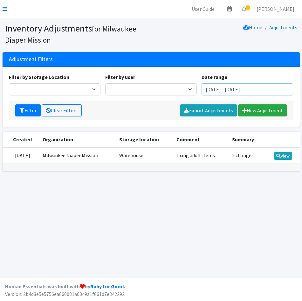
click at [241, 89] on input "July 2, 2025 - October 2, 2025" at bounding box center [246, 89] width 91 height 12
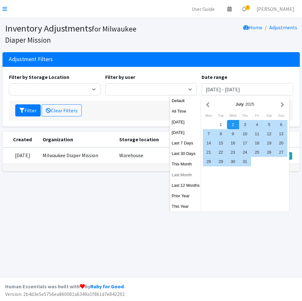
click at [178, 175] on button "Last Month" at bounding box center [185, 174] width 31 height 9
type input "[DATE] - [DATE]"
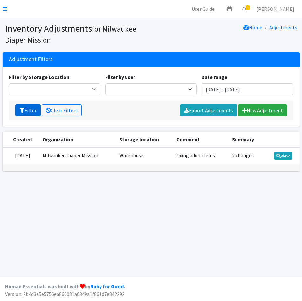
click at [15, 111] on button "Filter" at bounding box center [27, 110] width 25 height 12
click at [198, 112] on link "Export Adjustments" at bounding box center [208, 110] width 57 height 12
click at [157, 230] on div "Inventory Adjustments for Milwaukee Diaper Mission Home Adjustments Adjustment …" at bounding box center [151, 147] width 302 height 259
click at [4, 7] on icon at bounding box center [5, 8] width 4 height 5
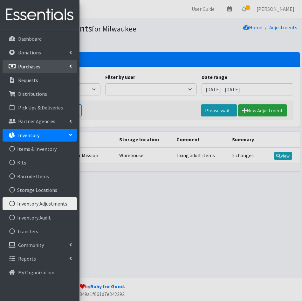
click at [40, 64] on link "Purchases" at bounding box center [40, 66] width 74 height 13
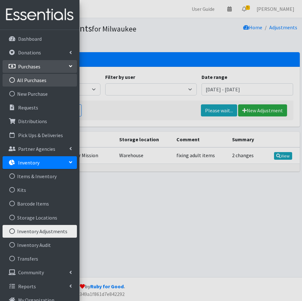
click at [19, 81] on link "All Purchases" at bounding box center [40, 80] width 74 height 13
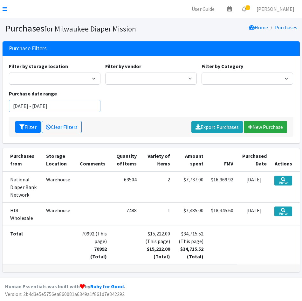
click at [46, 105] on input "July 2, 2025 - October 2, 2025" at bounding box center [54, 106] width 91 height 12
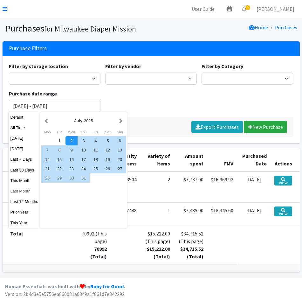
click at [24, 193] on button "Last Month" at bounding box center [24, 190] width 31 height 9
type input "[DATE] - [DATE]"
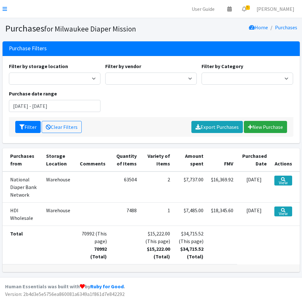
click at [26, 120] on div "Filter Clear Filters Export Purchases New Purchase" at bounding box center [151, 127] width 284 height 20
click at [26, 125] on button "Filter" at bounding box center [27, 127] width 25 height 12
click at [221, 126] on link "Export Purchases" at bounding box center [216, 127] width 51 height 12
click at [3, 7] on icon at bounding box center [5, 8] width 4 height 5
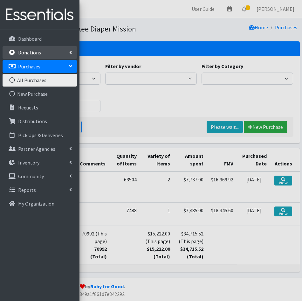
click at [20, 51] on p "Donations" at bounding box center [29, 52] width 23 height 6
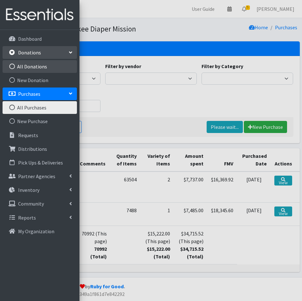
click at [26, 68] on link "All Donations" at bounding box center [40, 66] width 74 height 13
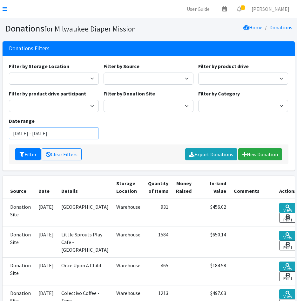
click at [27, 134] on input "[DATE] - [DATE]" at bounding box center [54, 133] width 90 height 12
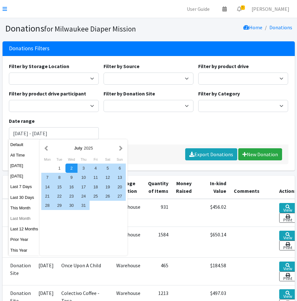
click at [26, 217] on button "Last Month" at bounding box center [24, 217] width 31 height 9
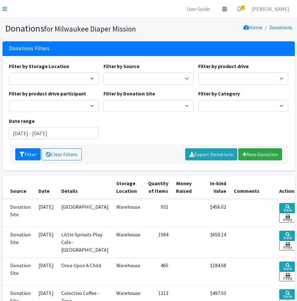
type input "[DATE] - [DATE]"
click at [32, 153] on button "Filter" at bounding box center [27, 154] width 25 height 12
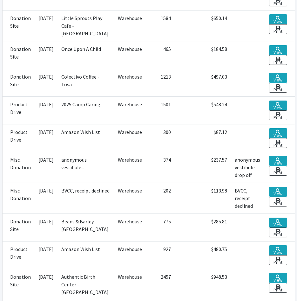
scroll to position [25, 0]
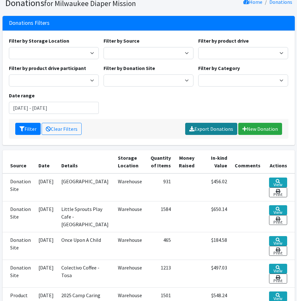
click at [200, 129] on link "Export Donations" at bounding box center [211, 129] width 52 height 12
